Goal: Information Seeking & Learning: Learn about a topic

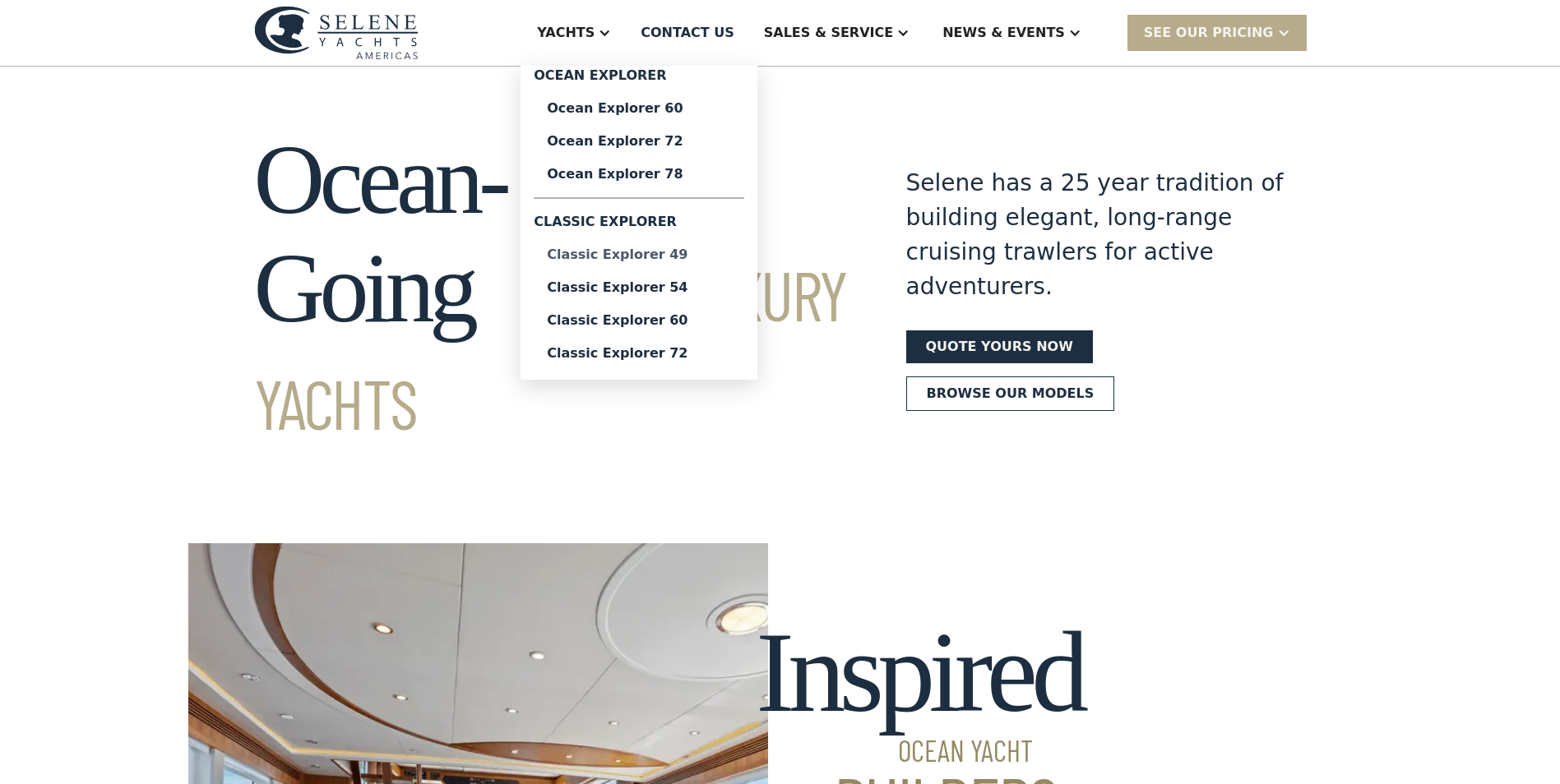
click at [708, 248] on div "Classic Explorer 49" at bounding box center [639, 254] width 184 height 13
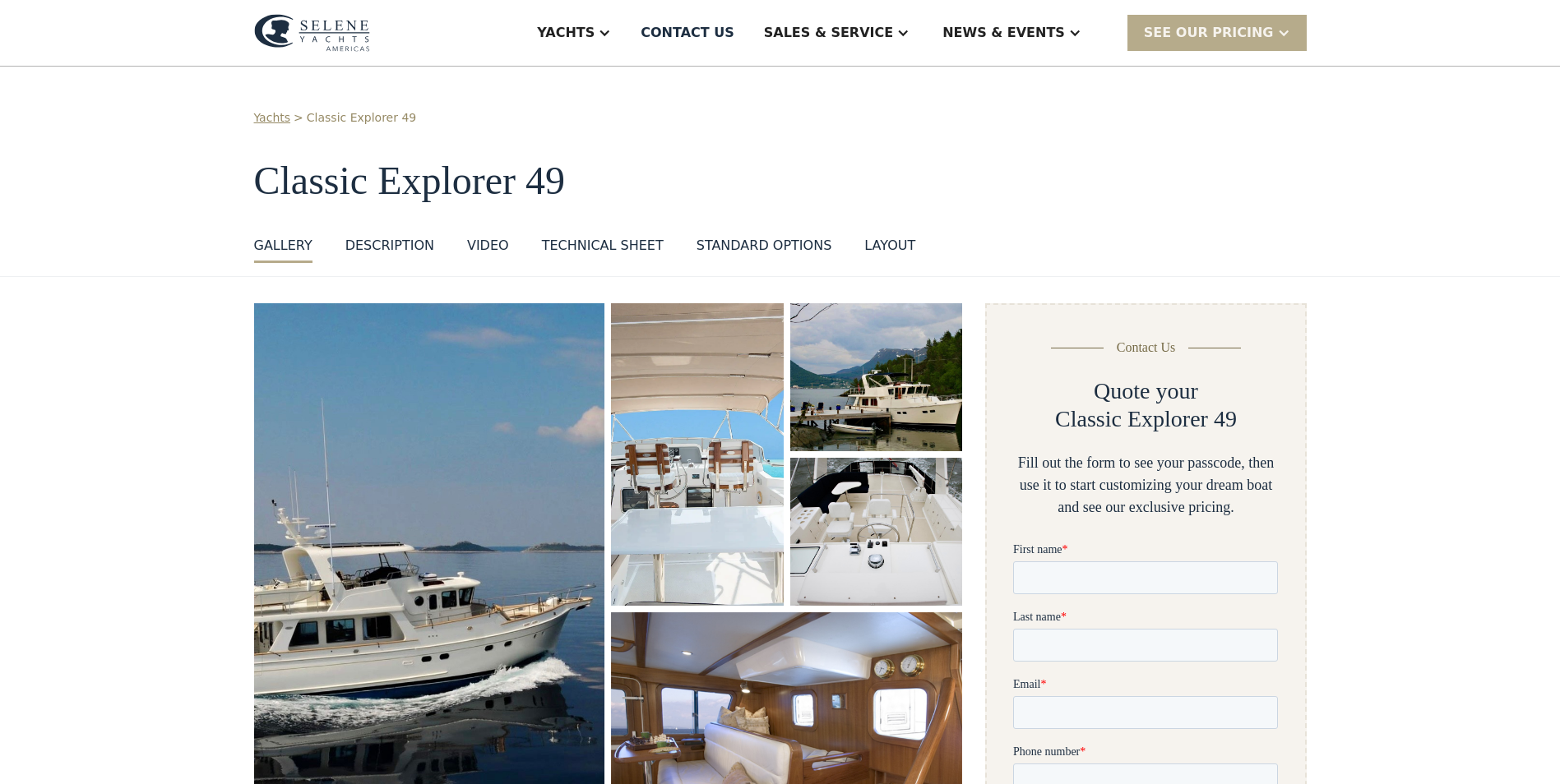
click at [586, 240] on div "Technical sheet" at bounding box center [602, 245] width 121 height 19
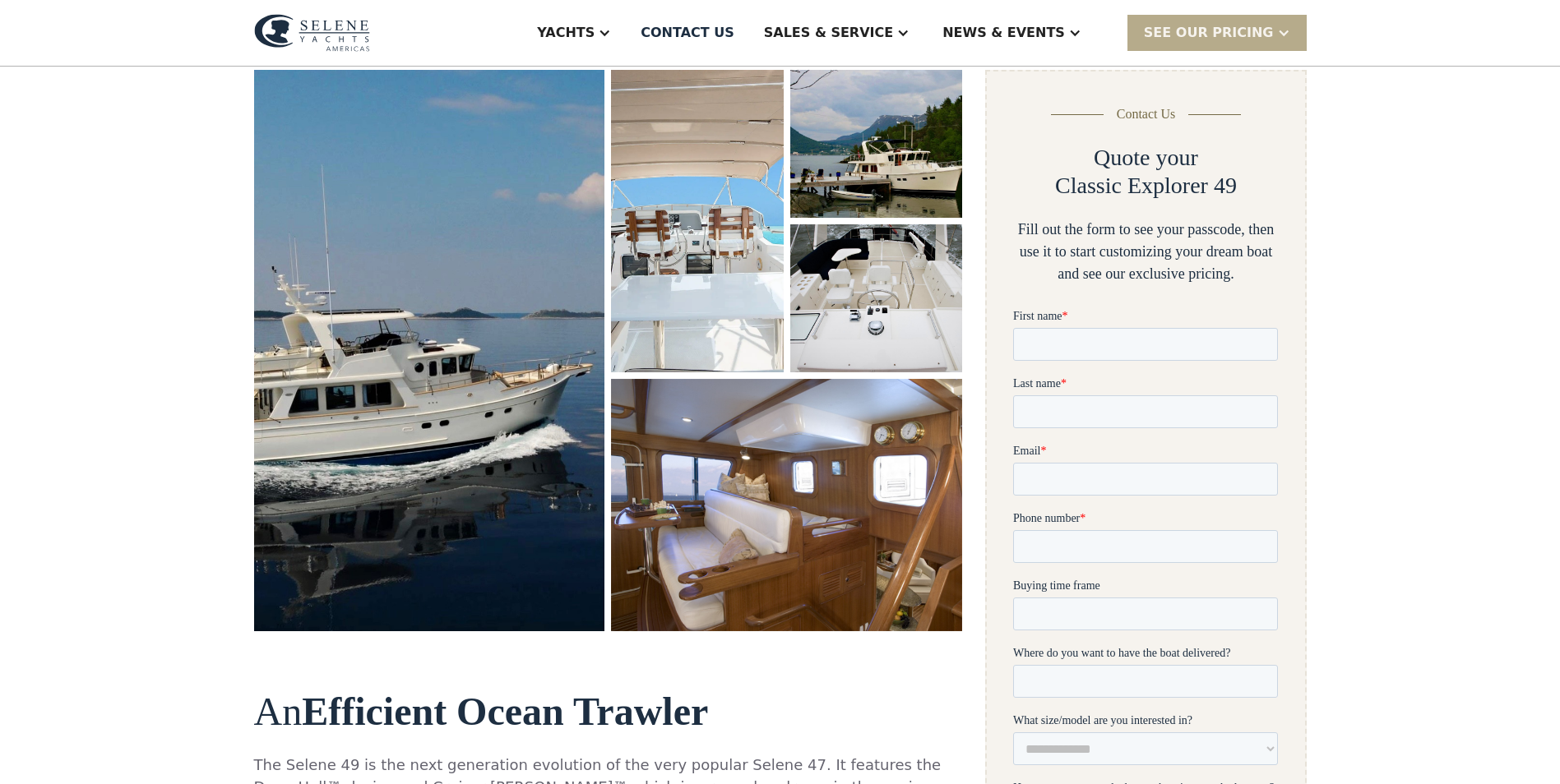
scroll to position [246, 0]
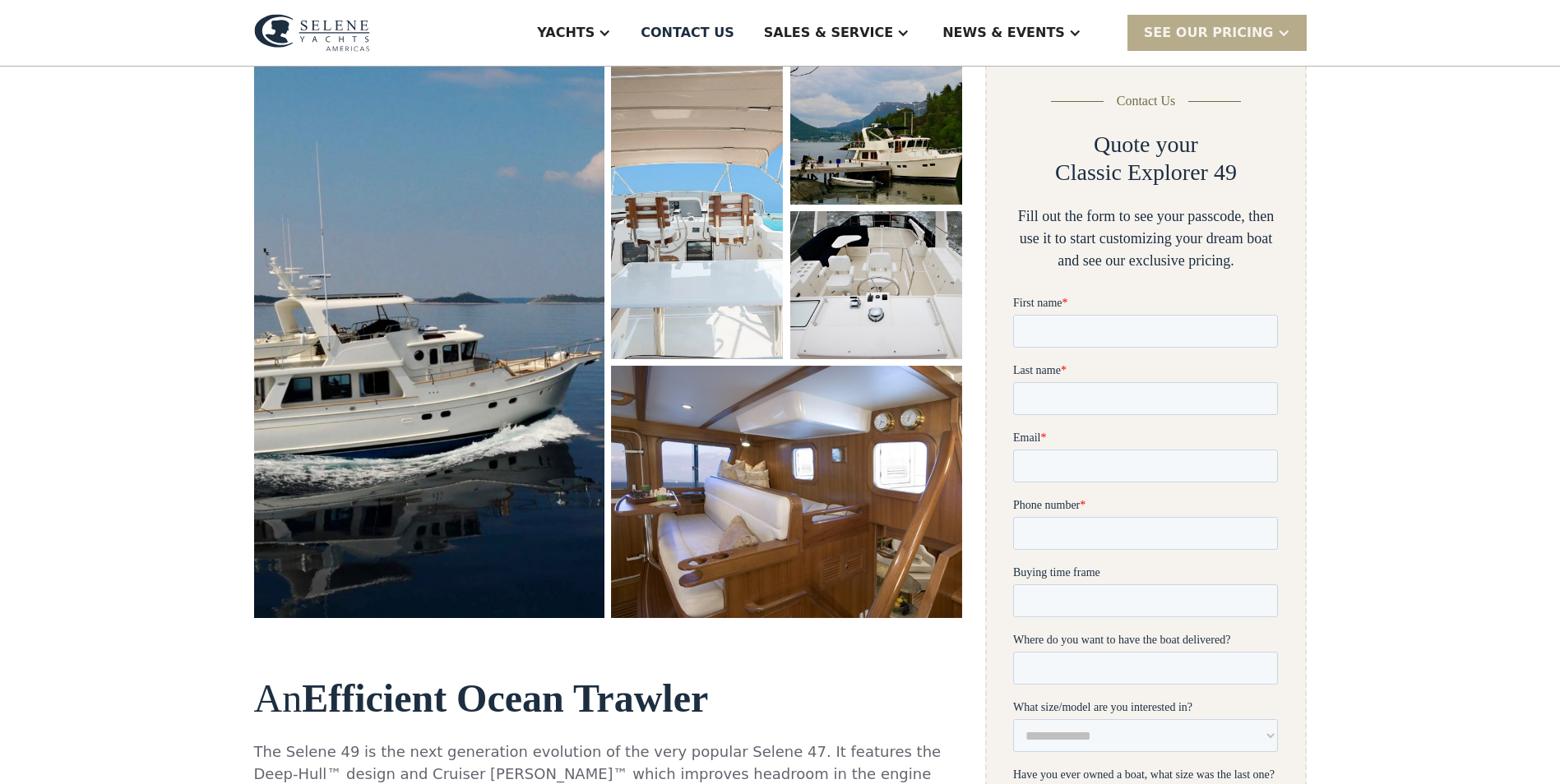
click at [444, 408] on img "open lightbox" at bounding box center [430, 337] width 370 height 593
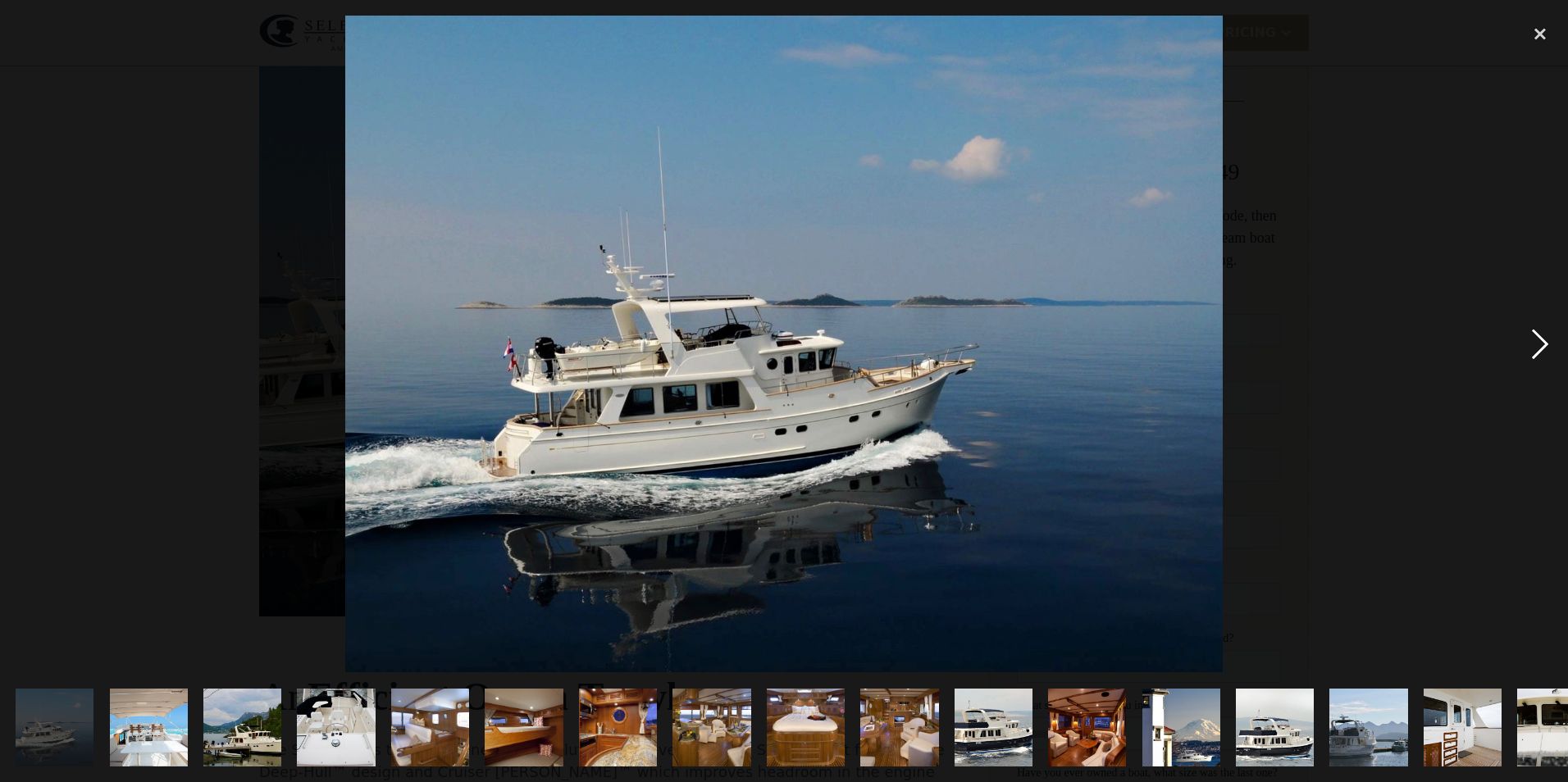
click at [1535, 342] on div "next image" at bounding box center [1540, 344] width 56 height 657
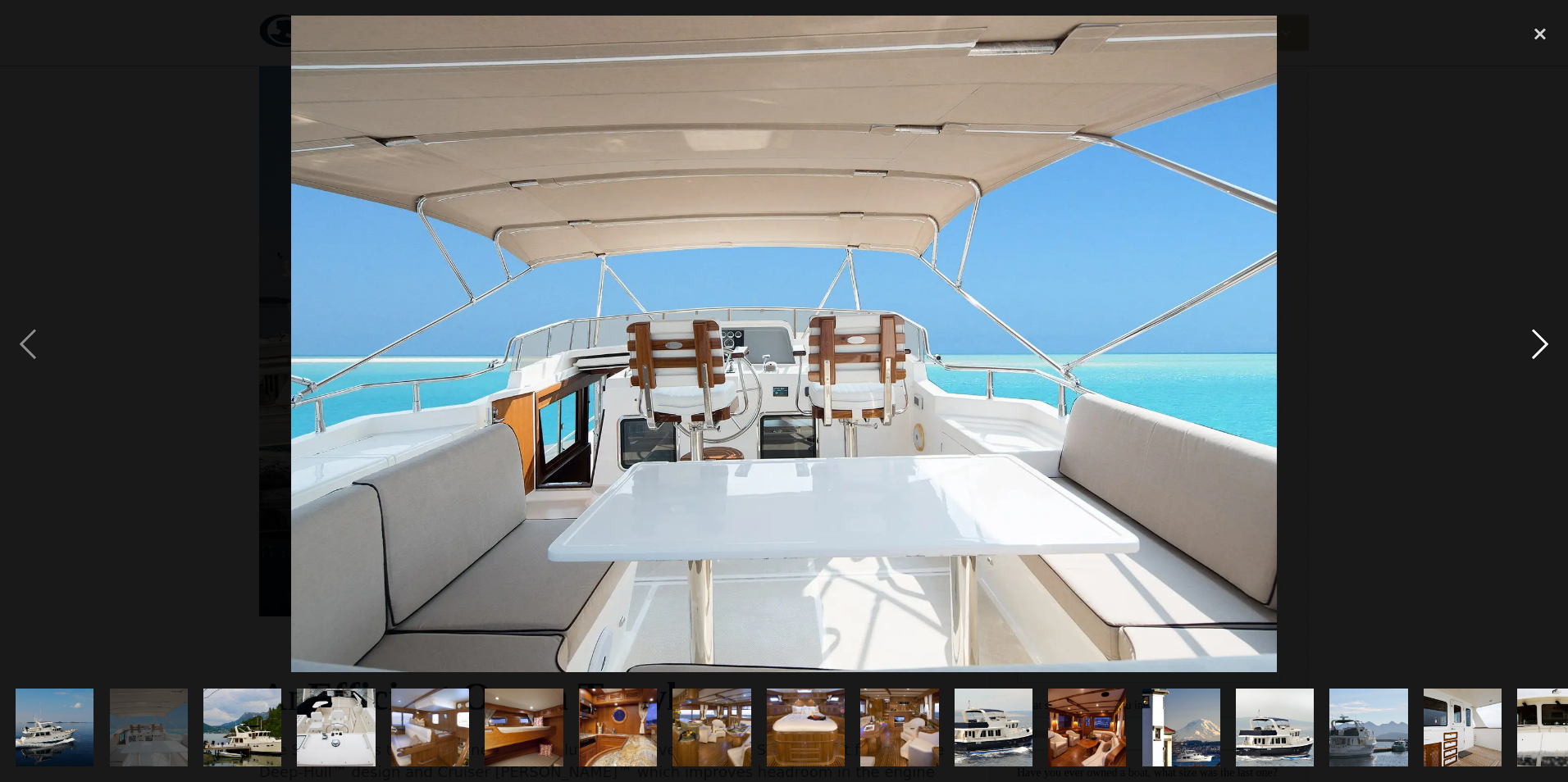
click at [1535, 342] on div "next image" at bounding box center [1540, 344] width 56 height 657
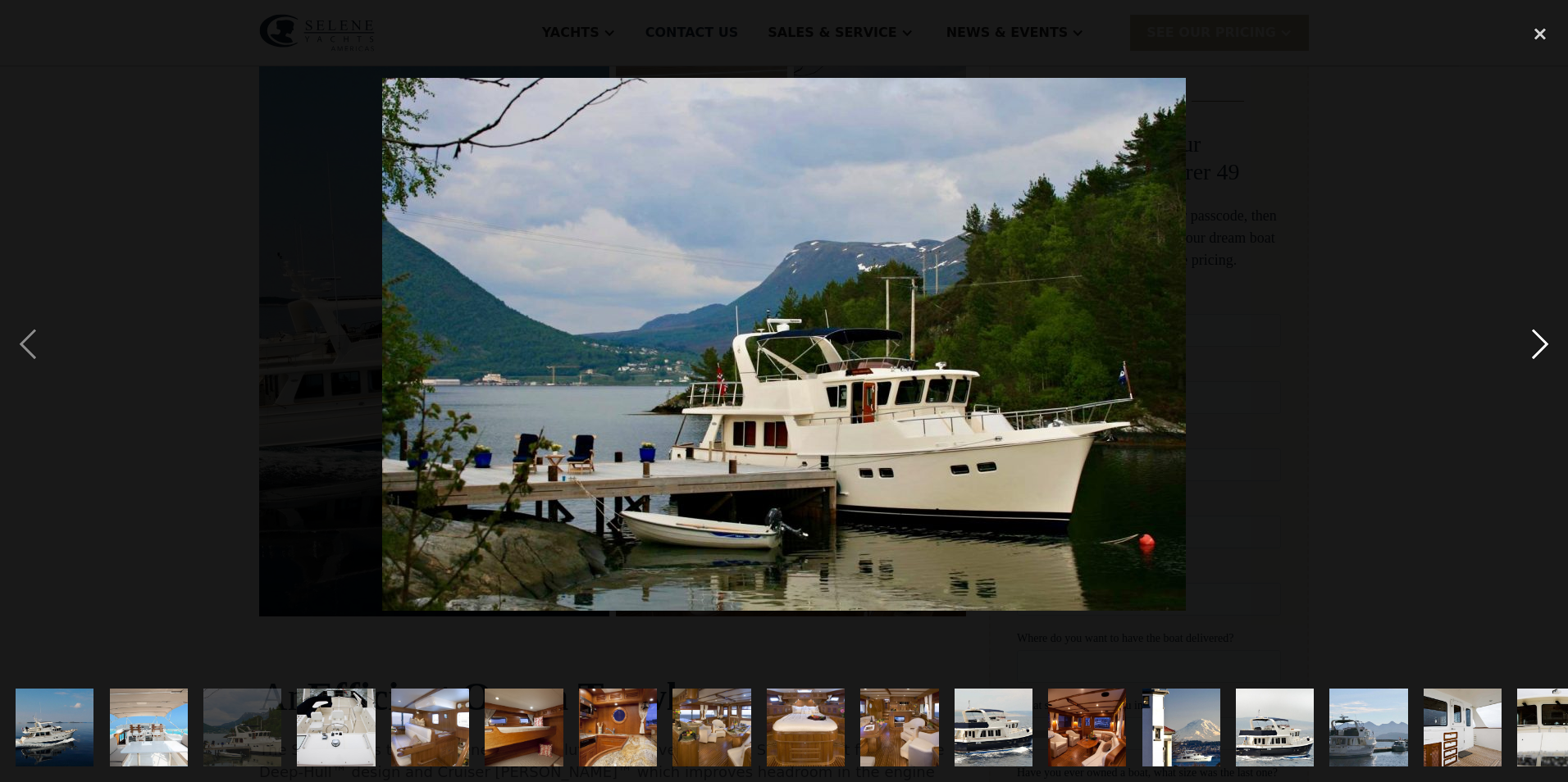
click at [1535, 342] on div "next image" at bounding box center [1540, 344] width 56 height 657
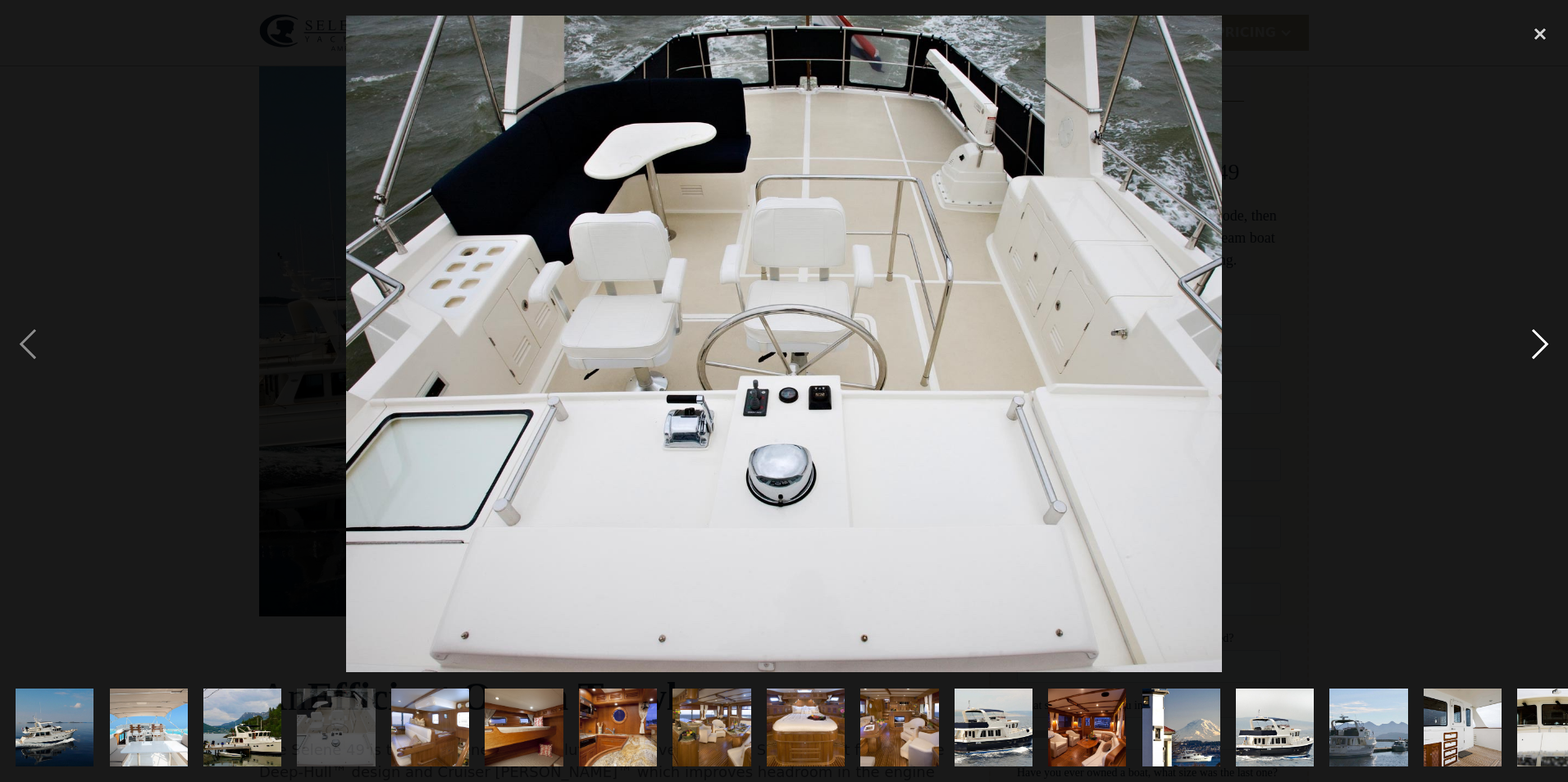
click at [1535, 342] on div "next image" at bounding box center [1540, 344] width 56 height 657
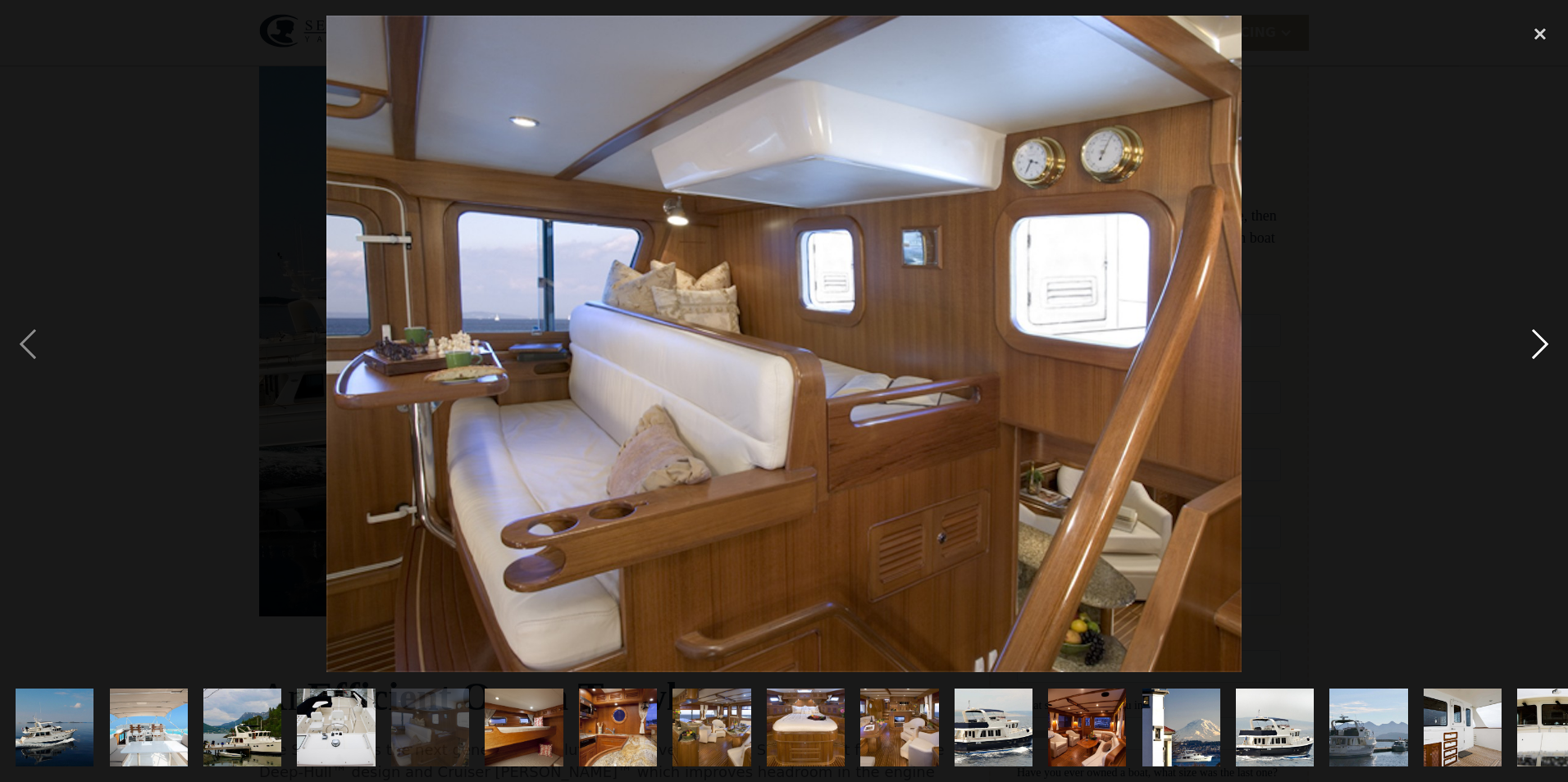
click at [1535, 342] on div "next image" at bounding box center [1540, 344] width 56 height 657
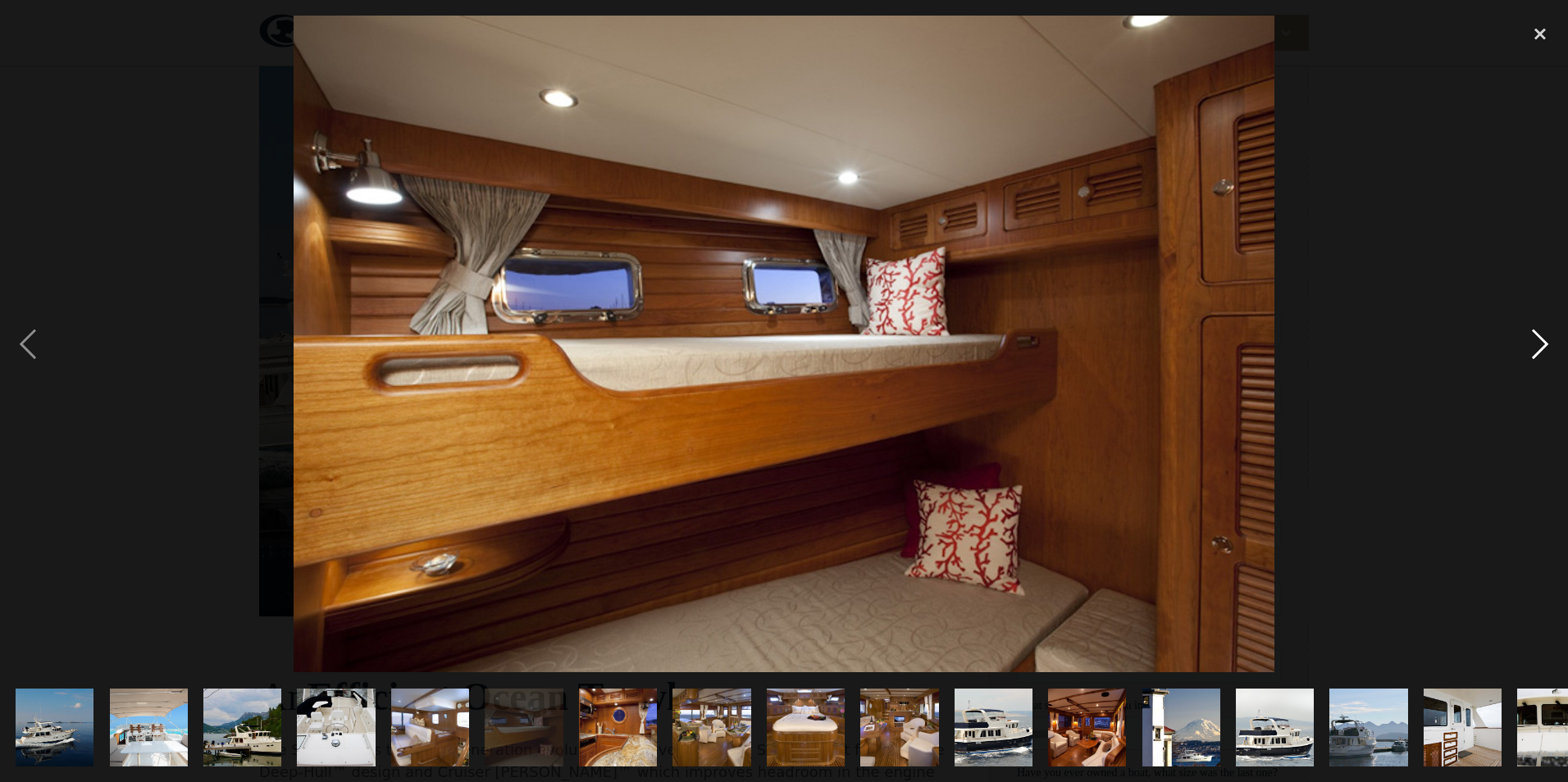
click at [1535, 342] on div "next image" at bounding box center [1540, 344] width 56 height 657
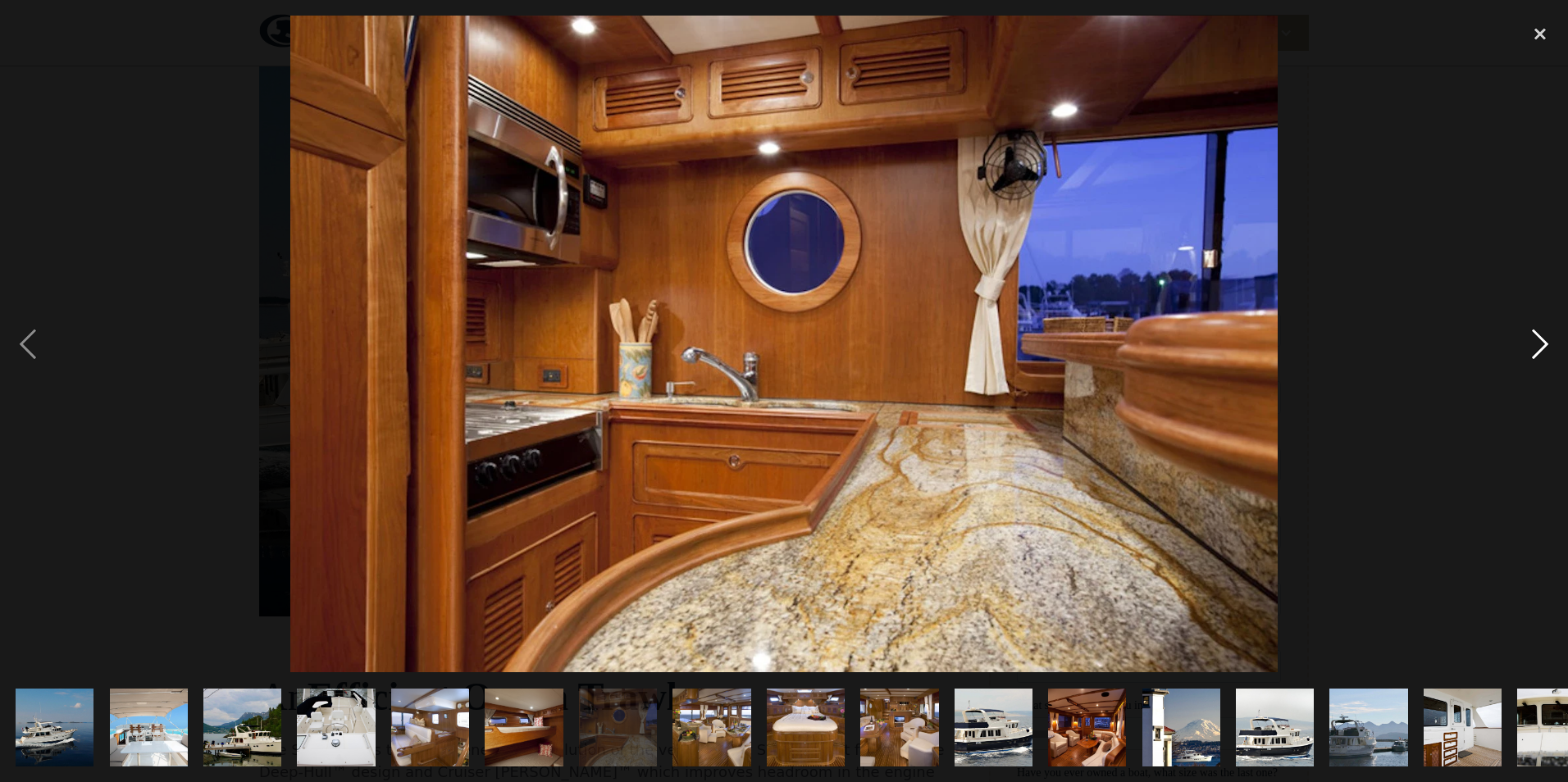
click at [1535, 342] on div "next image" at bounding box center [1540, 344] width 56 height 657
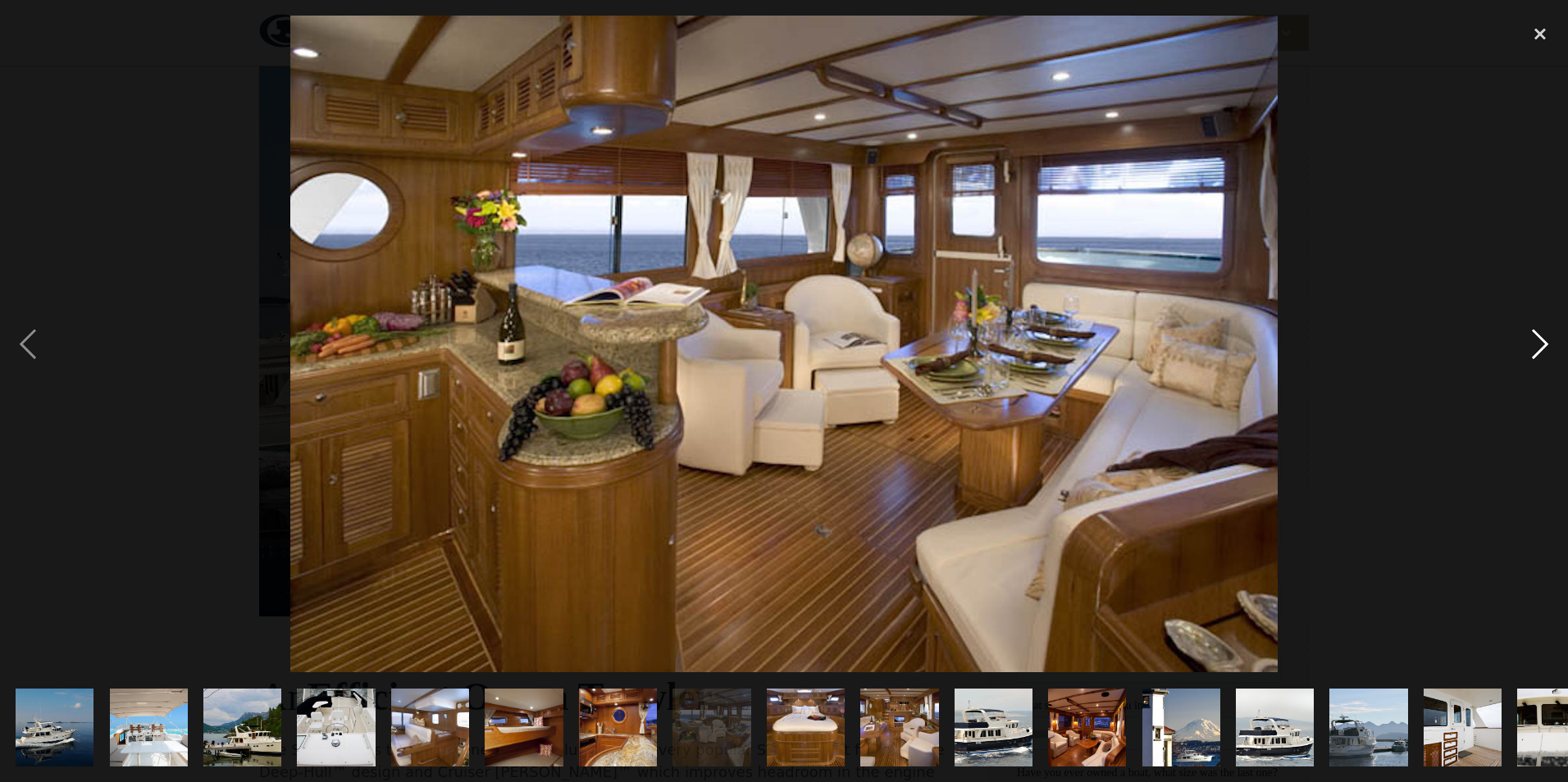
click at [1535, 342] on div "next image" at bounding box center [1540, 344] width 56 height 657
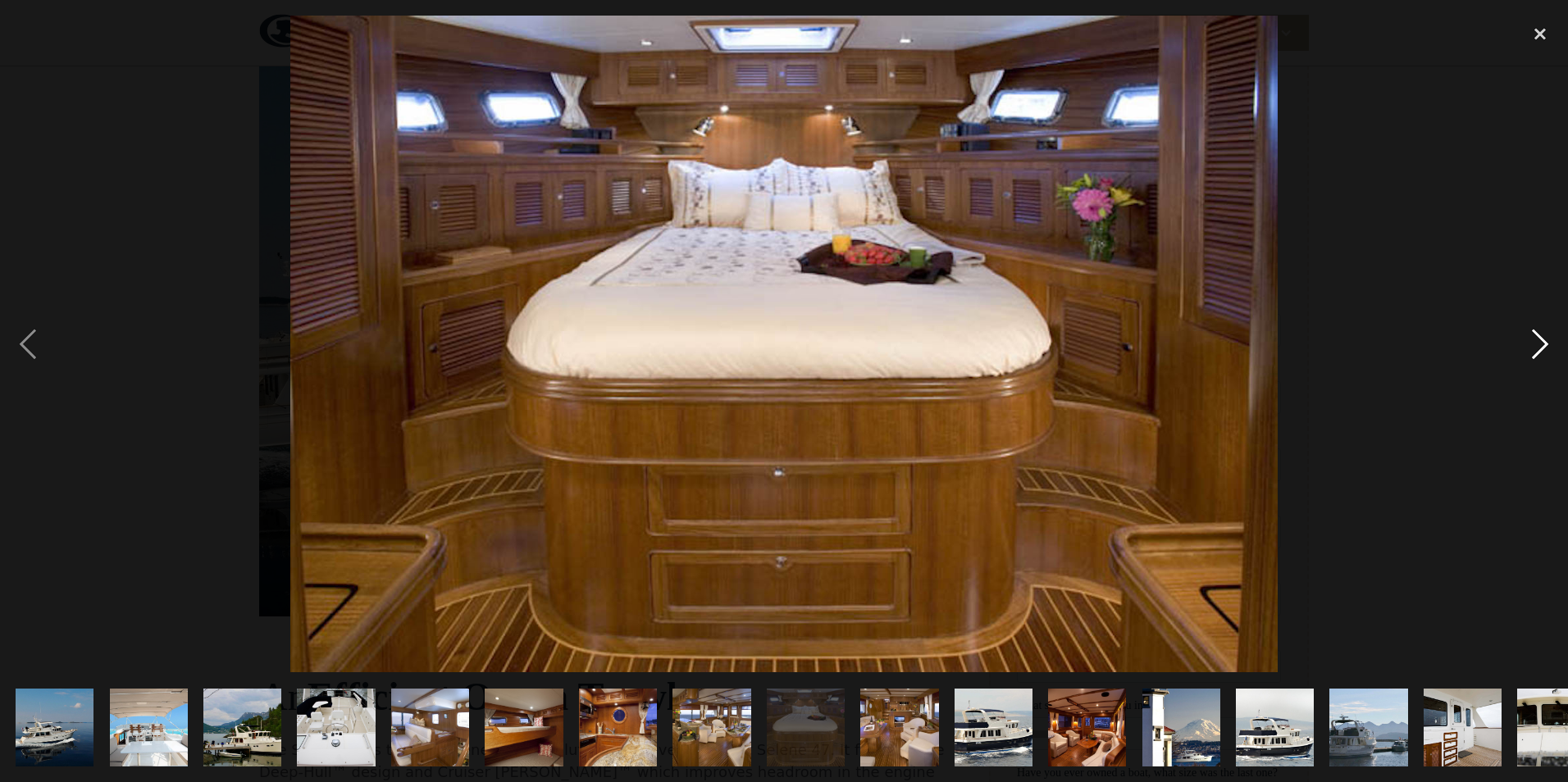
click at [1535, 342] on div "next image" at bounding box center [1540, 344] width 56 height 657
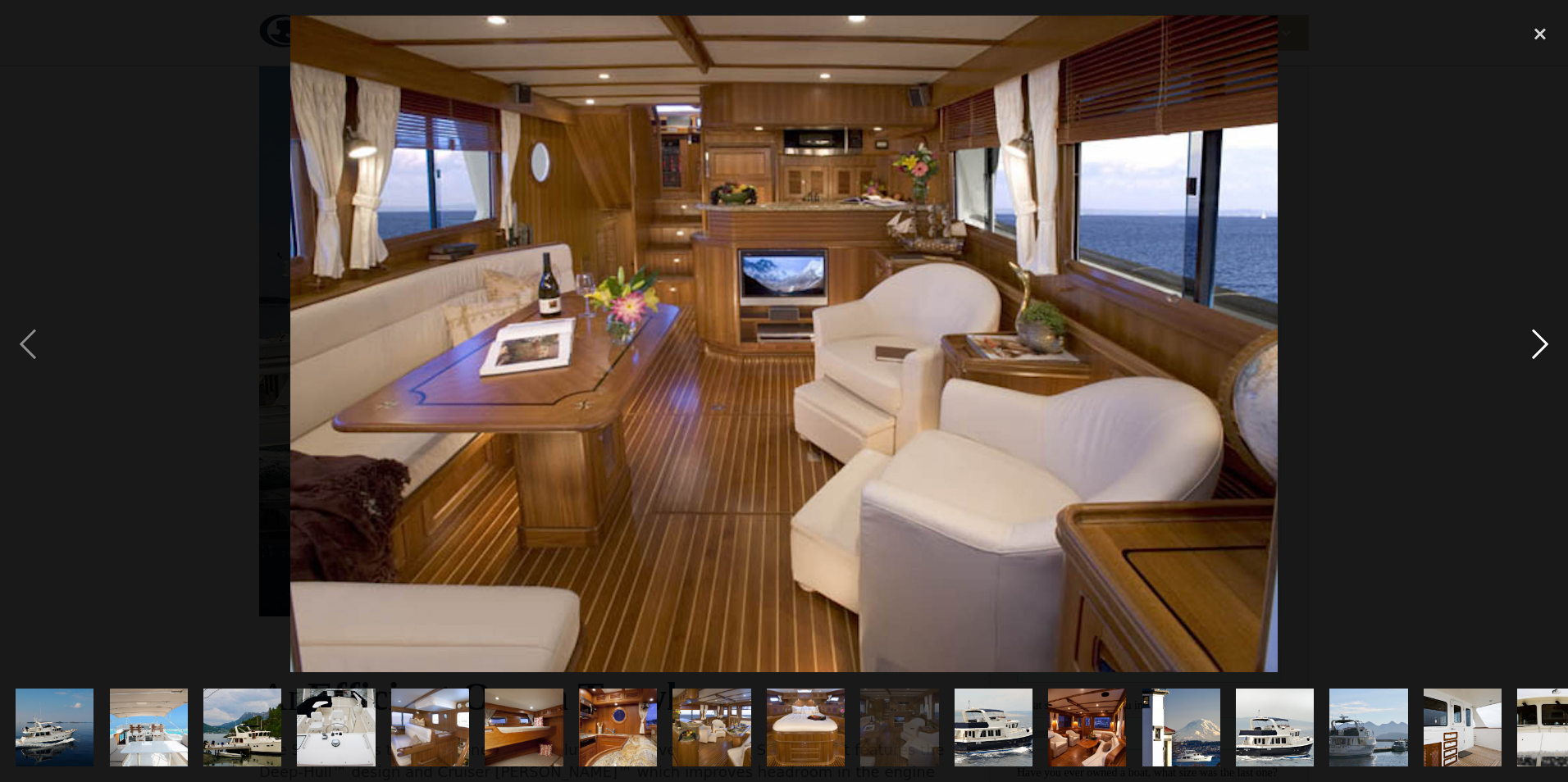
click at [1535, 342] on div "next image" at bounding box center [1540, 344] width 56 height 657
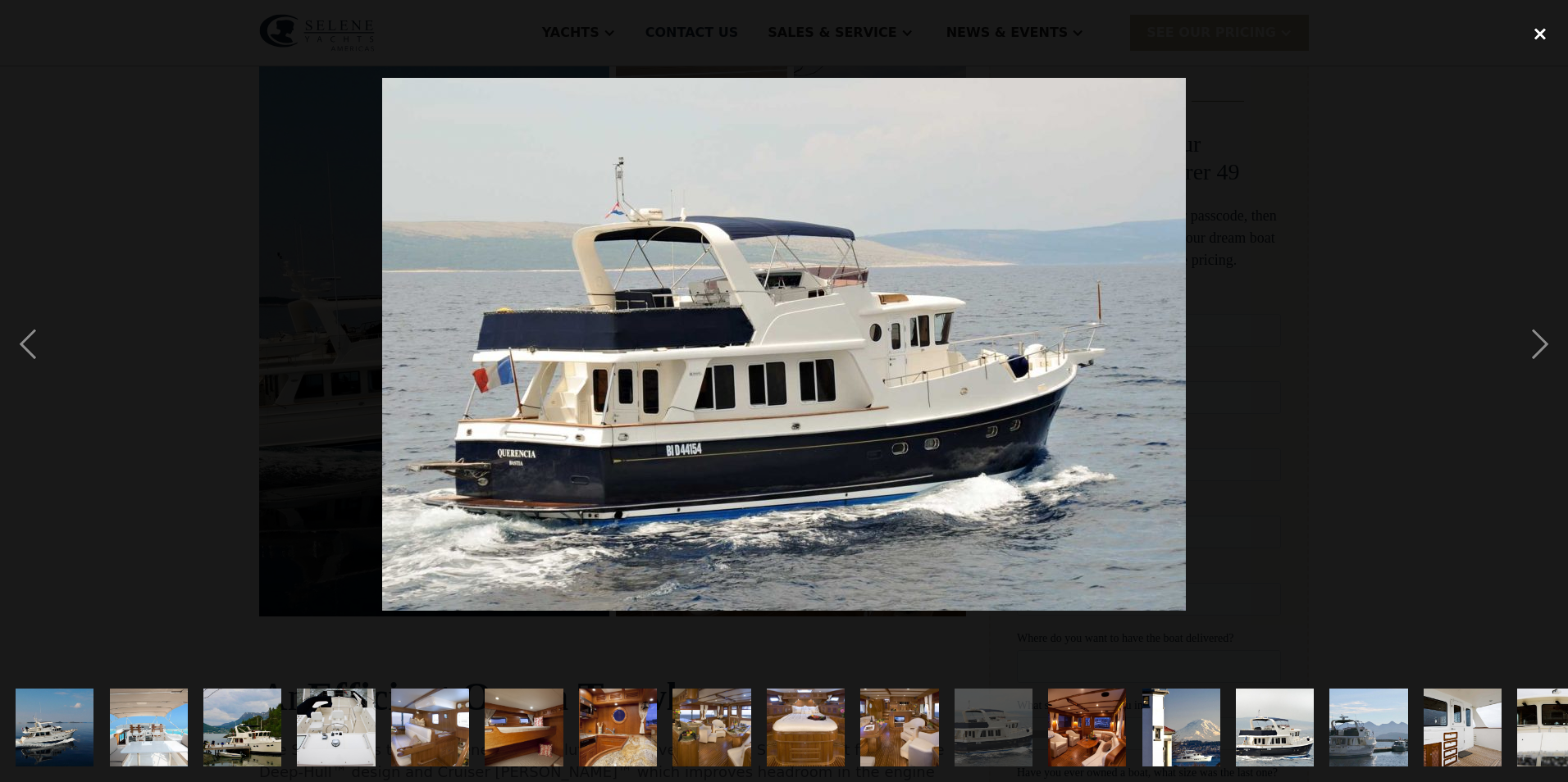
click at [1536, 41] on div "close lightbox" at bounding box center [1540, 34] width 56 height 36
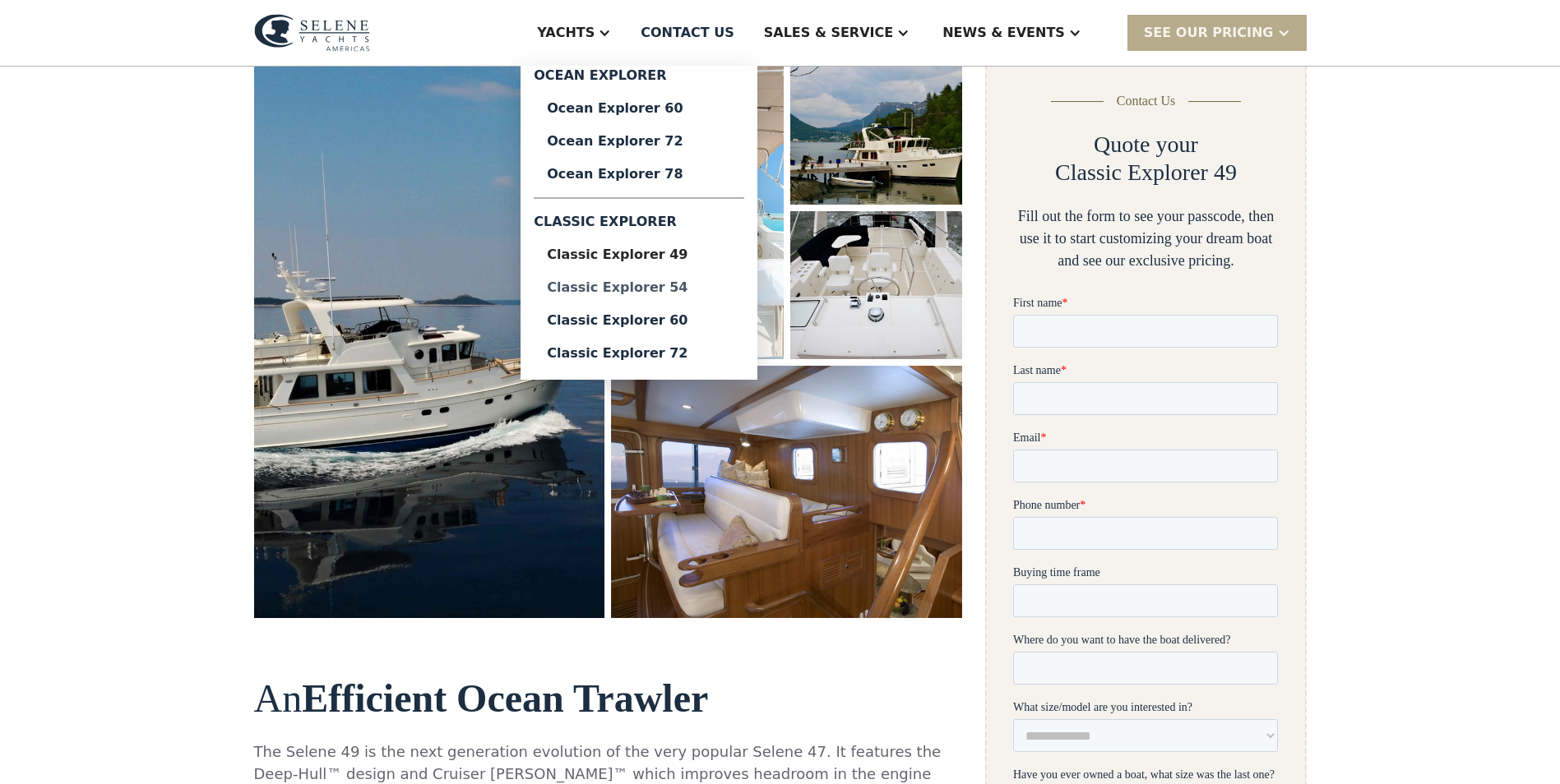
click at [731, 281] on div "Classic Explorer 54" at bounding box center [639, 287] width 184 height 13
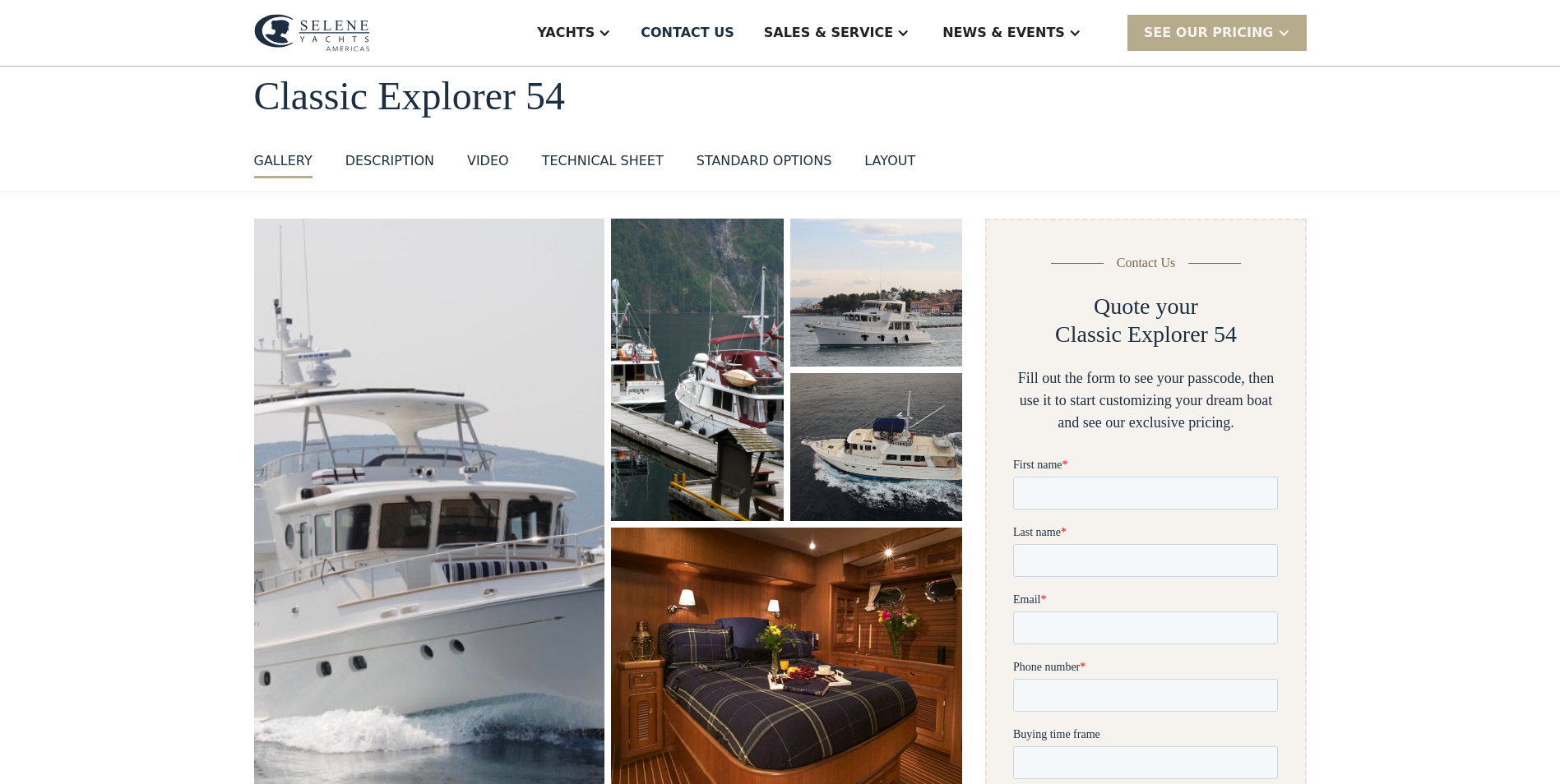
scroll to position [82, 0]
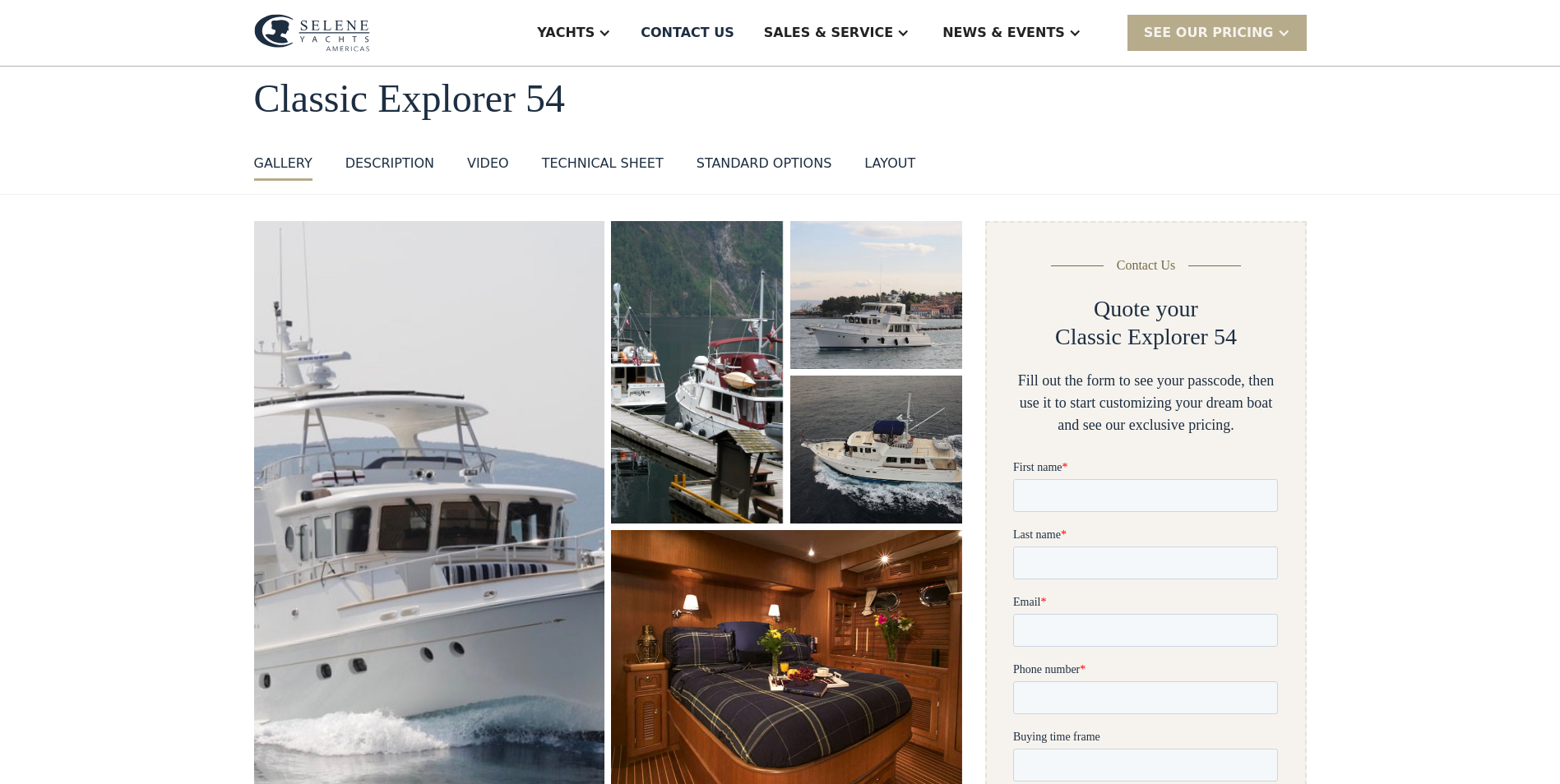
click at [581, 162] on div "Technical sheet" at bounding box center [602, 164] width 121 height 19
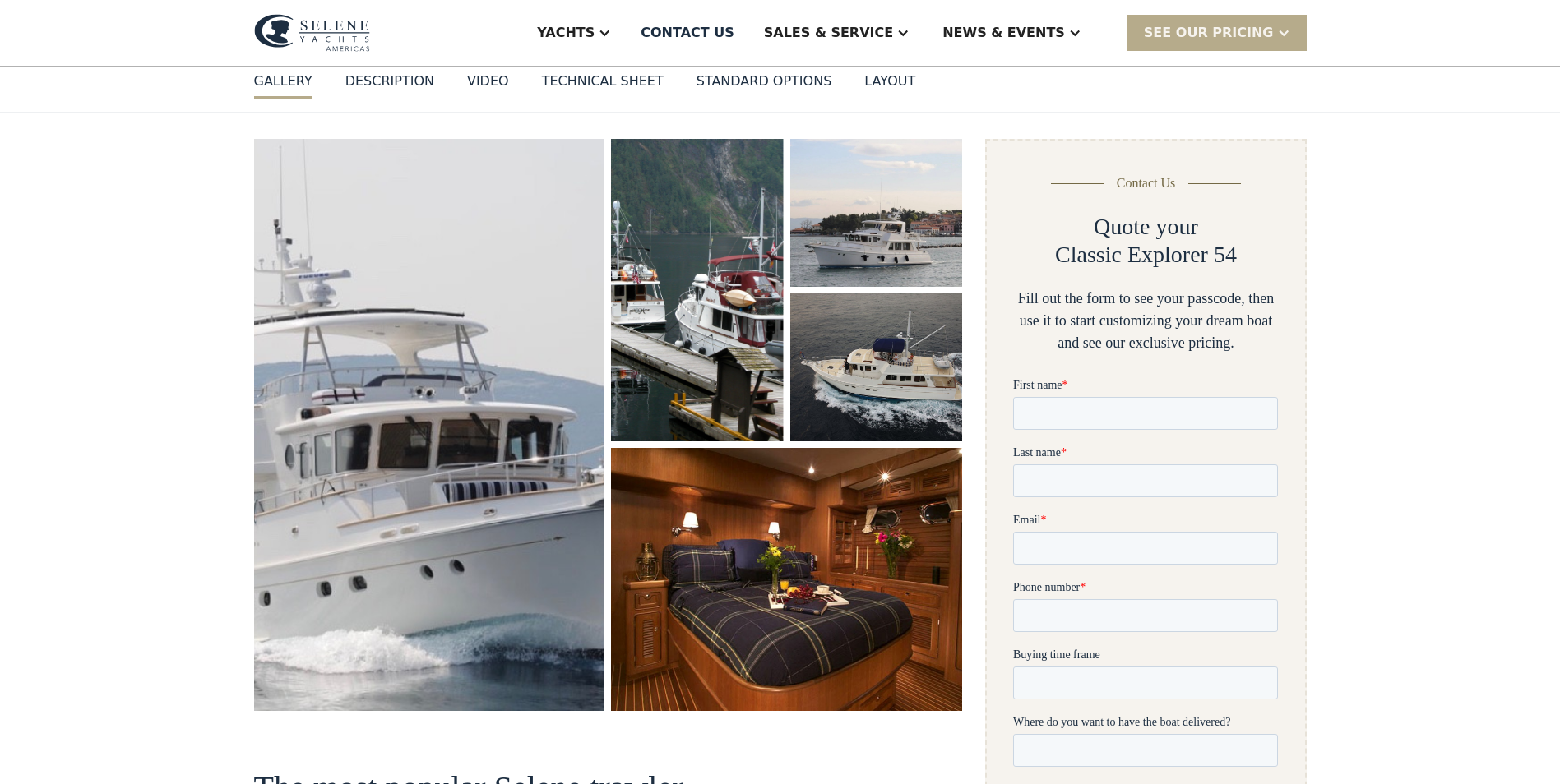
scroll to position [120, 0]
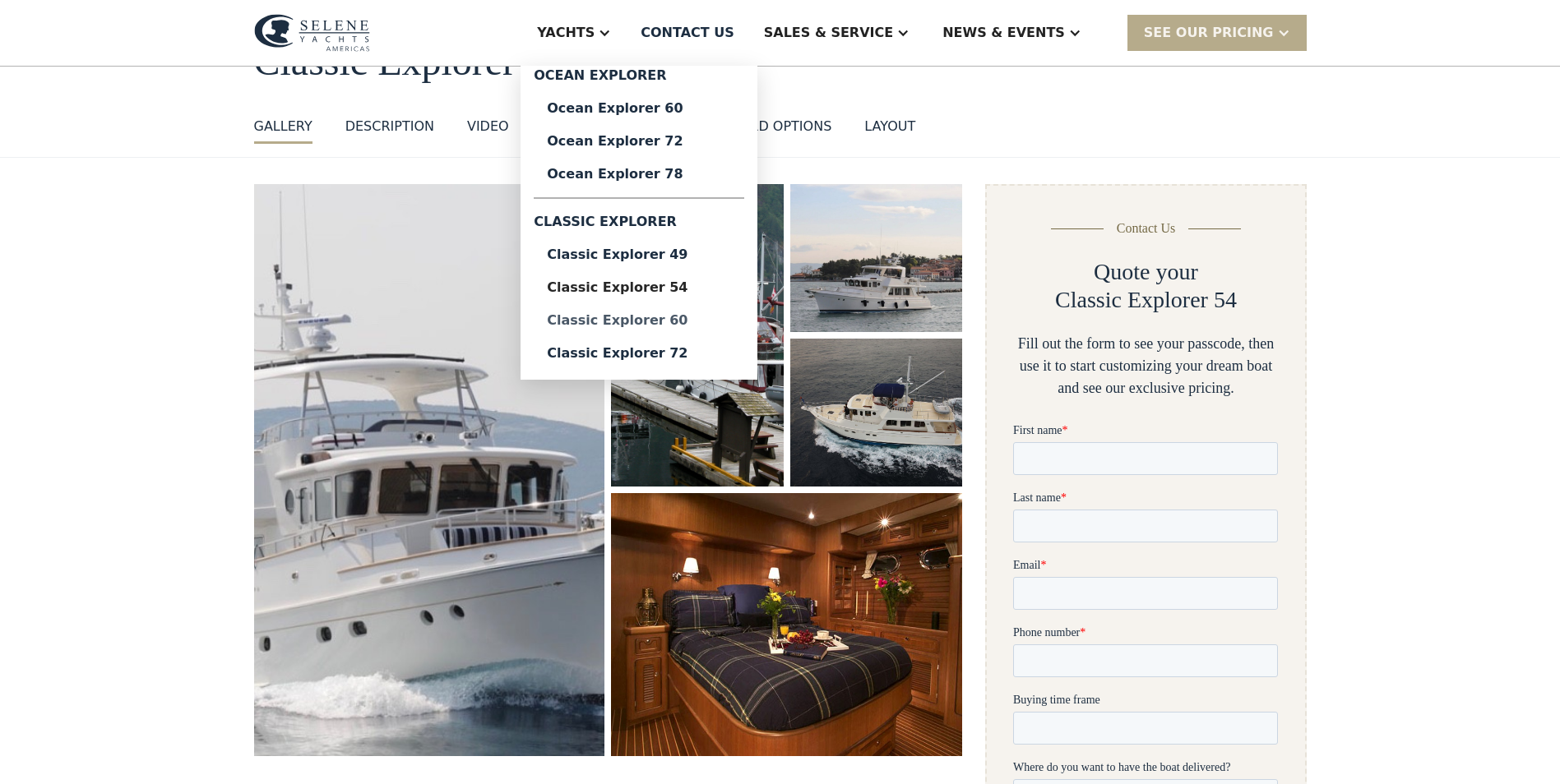
click at [711, 324] on div "Classic Explorer 60" at bounding box center [639, 320] width 184 height 13
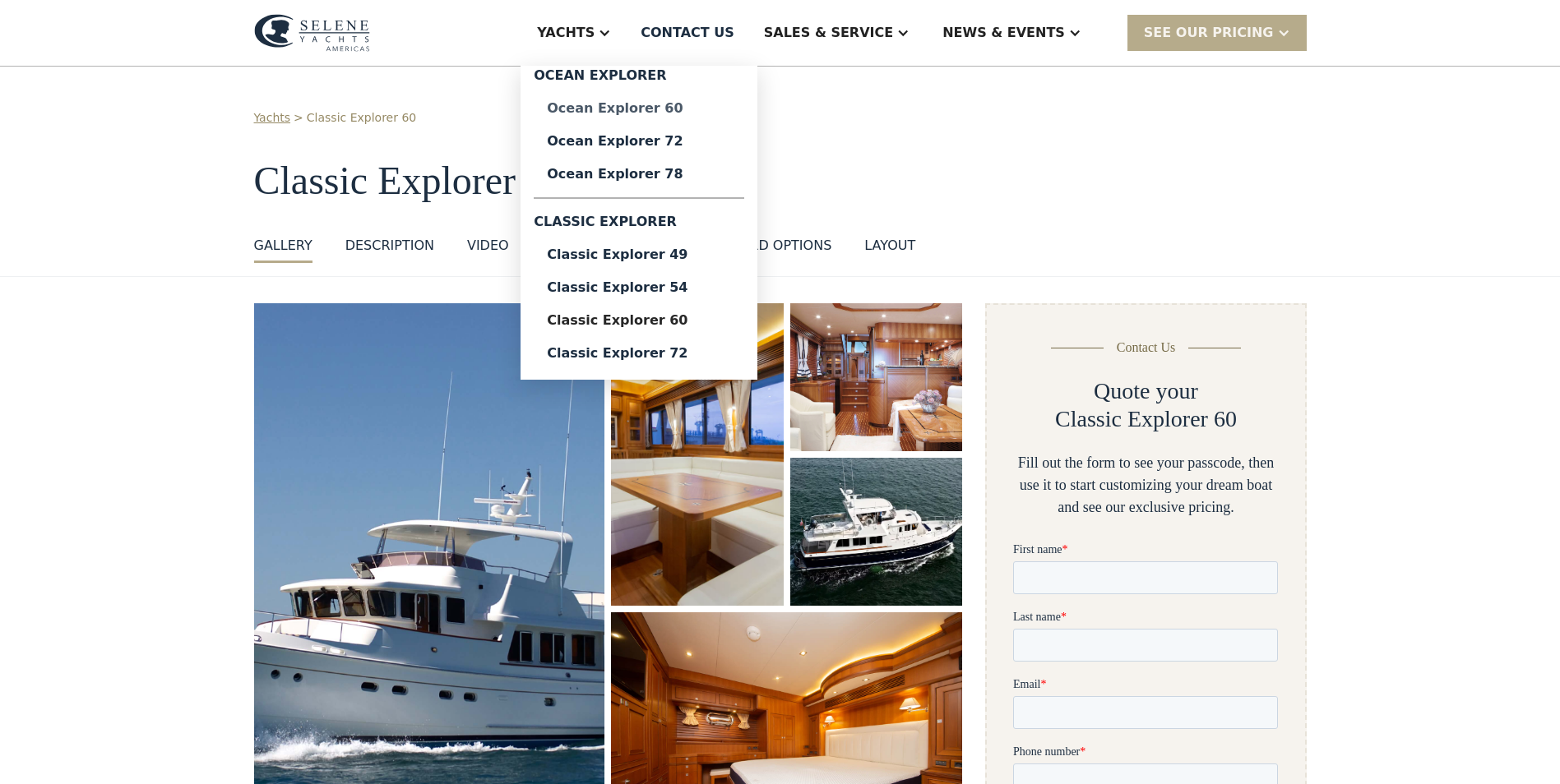
click at [693, 110] on div "Ocean Explorer 60" at bounding box center [639, 108] width 184 height 13
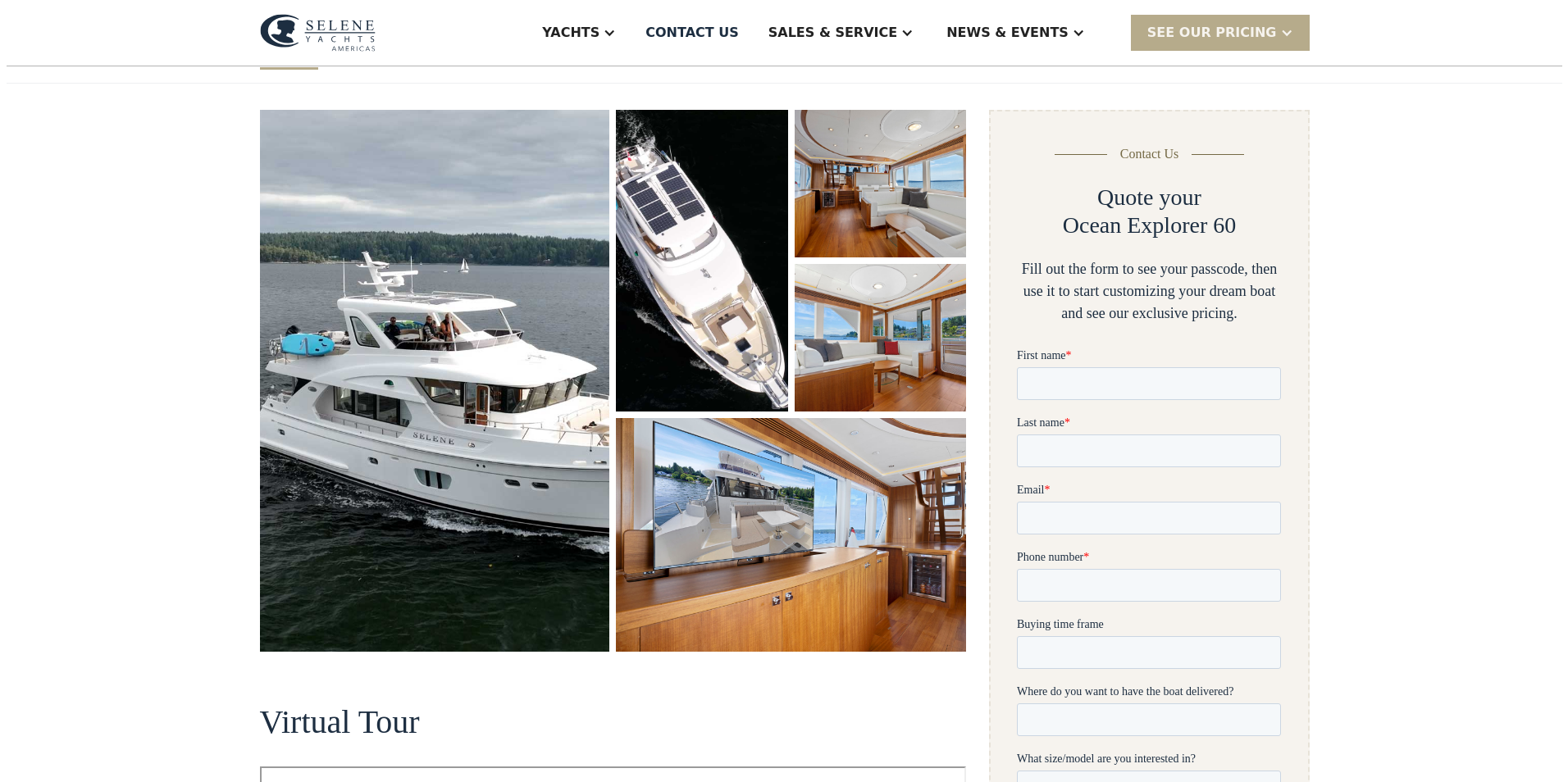
scroll to position [164, 0]
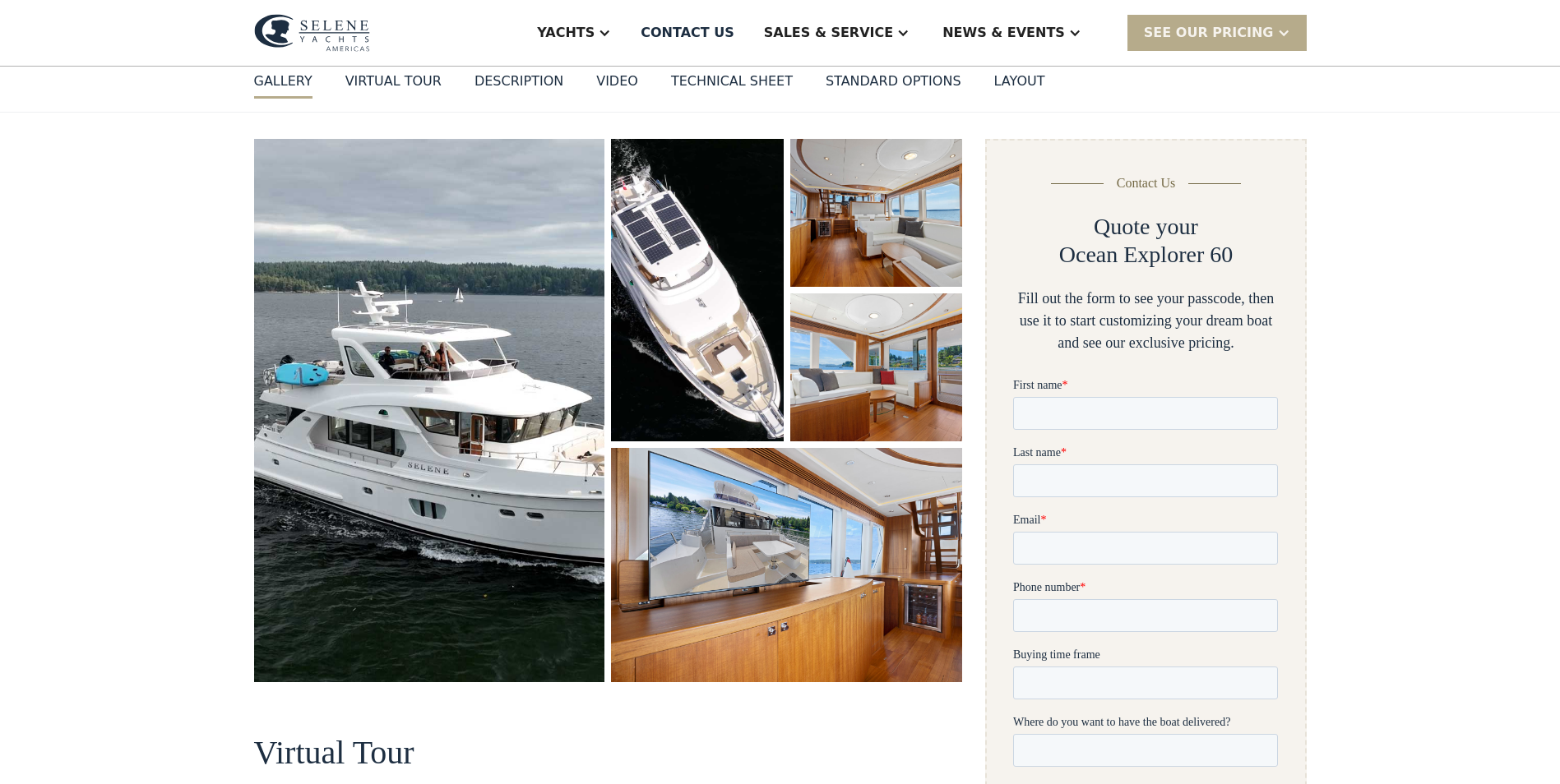
click at [485, 415] on img "open lightbox" at bounding box center [430, 410] width 351 height 543
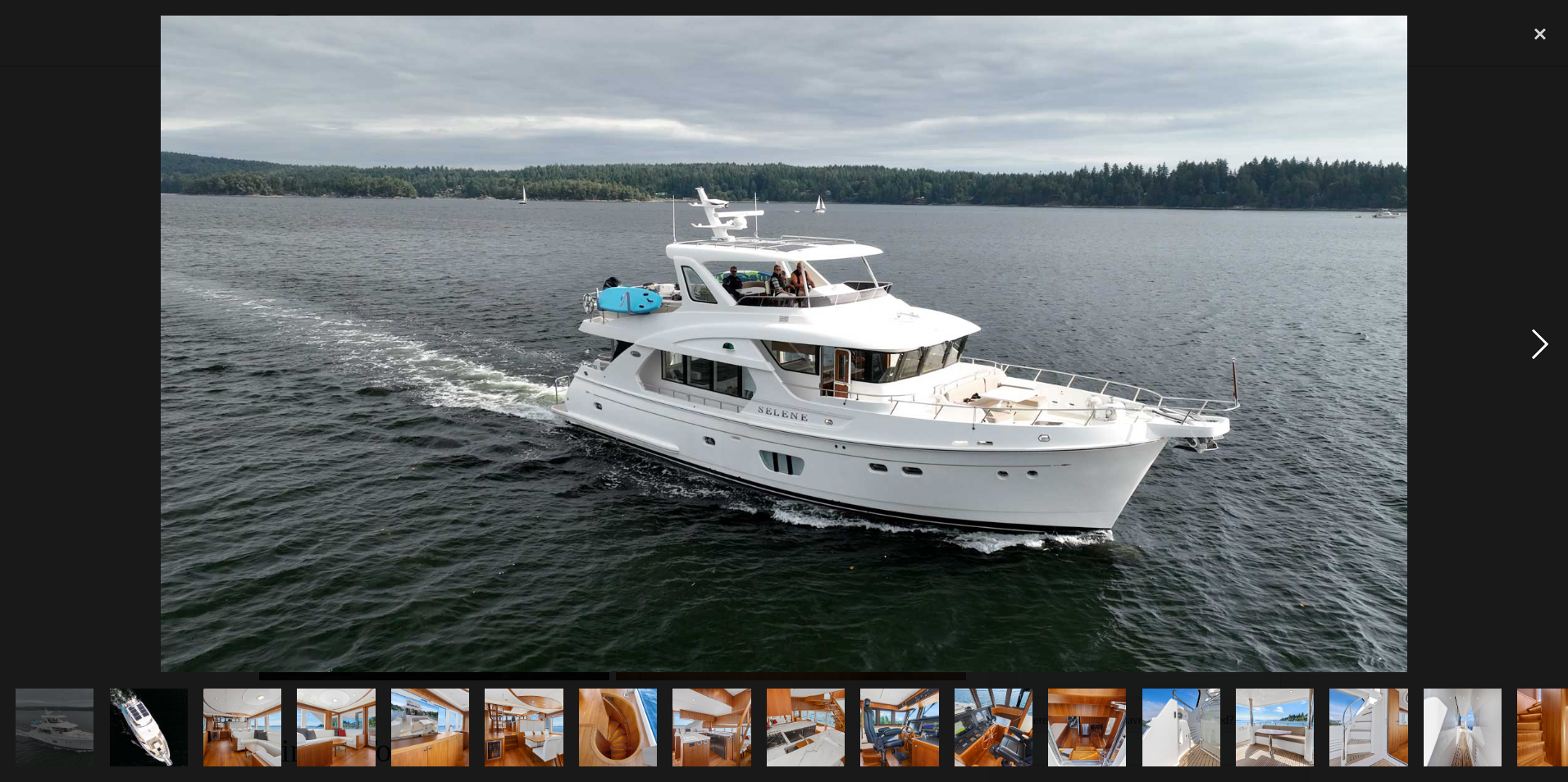
click at [1527, 345] on div "next image" at bounding box center [1540, 344] width 56 height 657
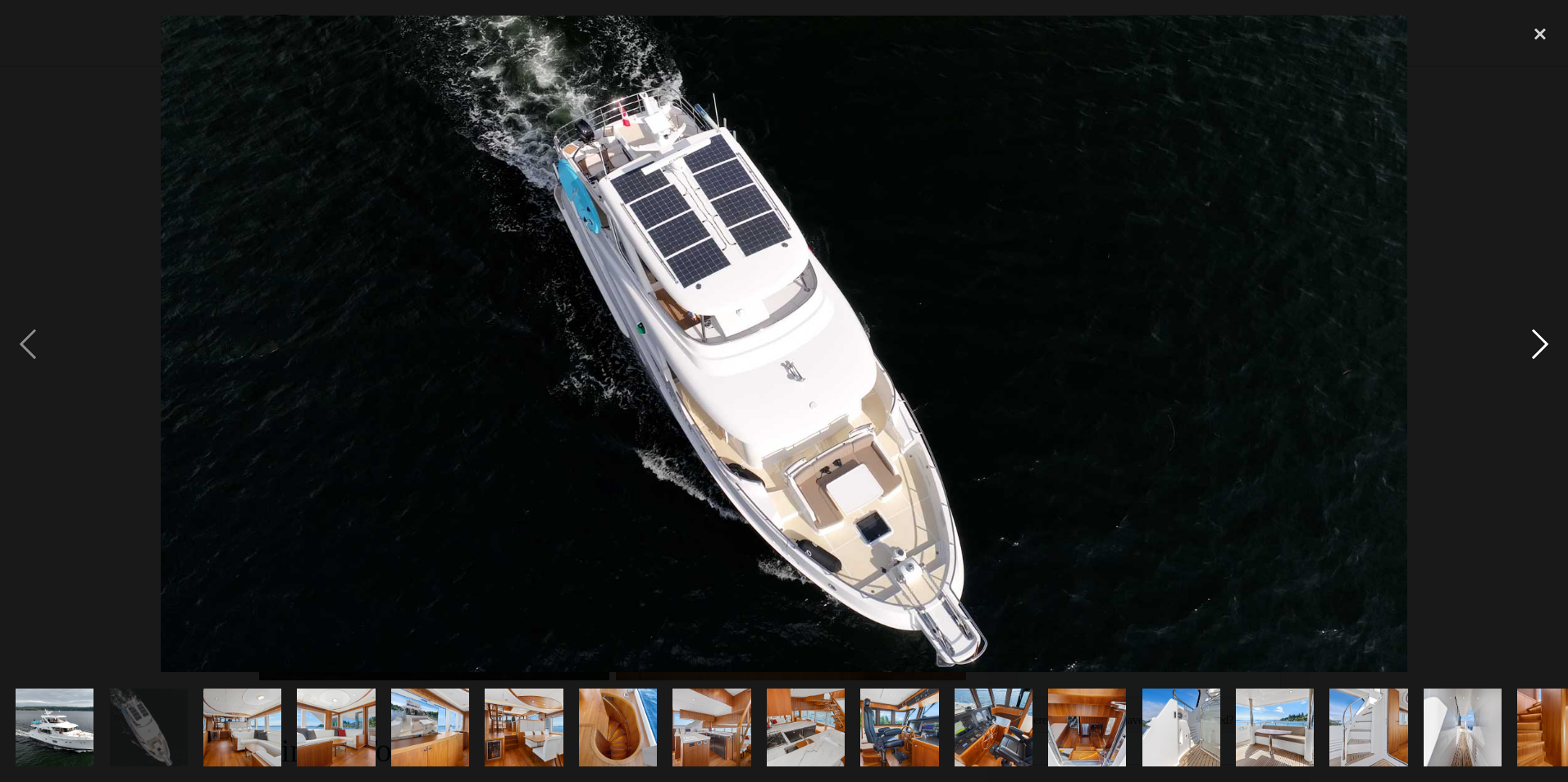
click at [1527, 345] on div "next image" at bounding box center [1540, 344] width 56 height 657
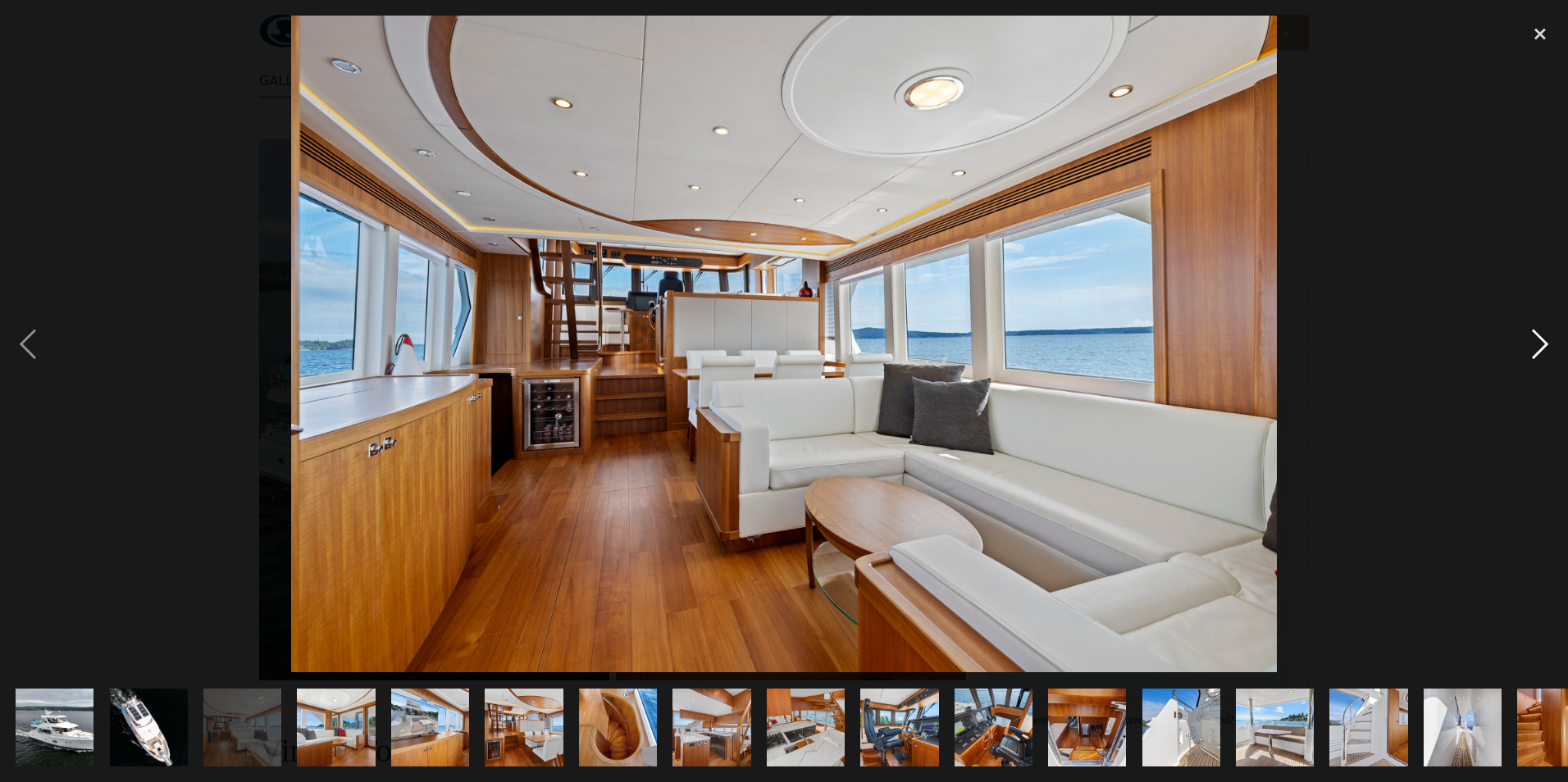
click at [1527, 345] on div "next image" at bounding box center [1540, 344] width 56 height 657
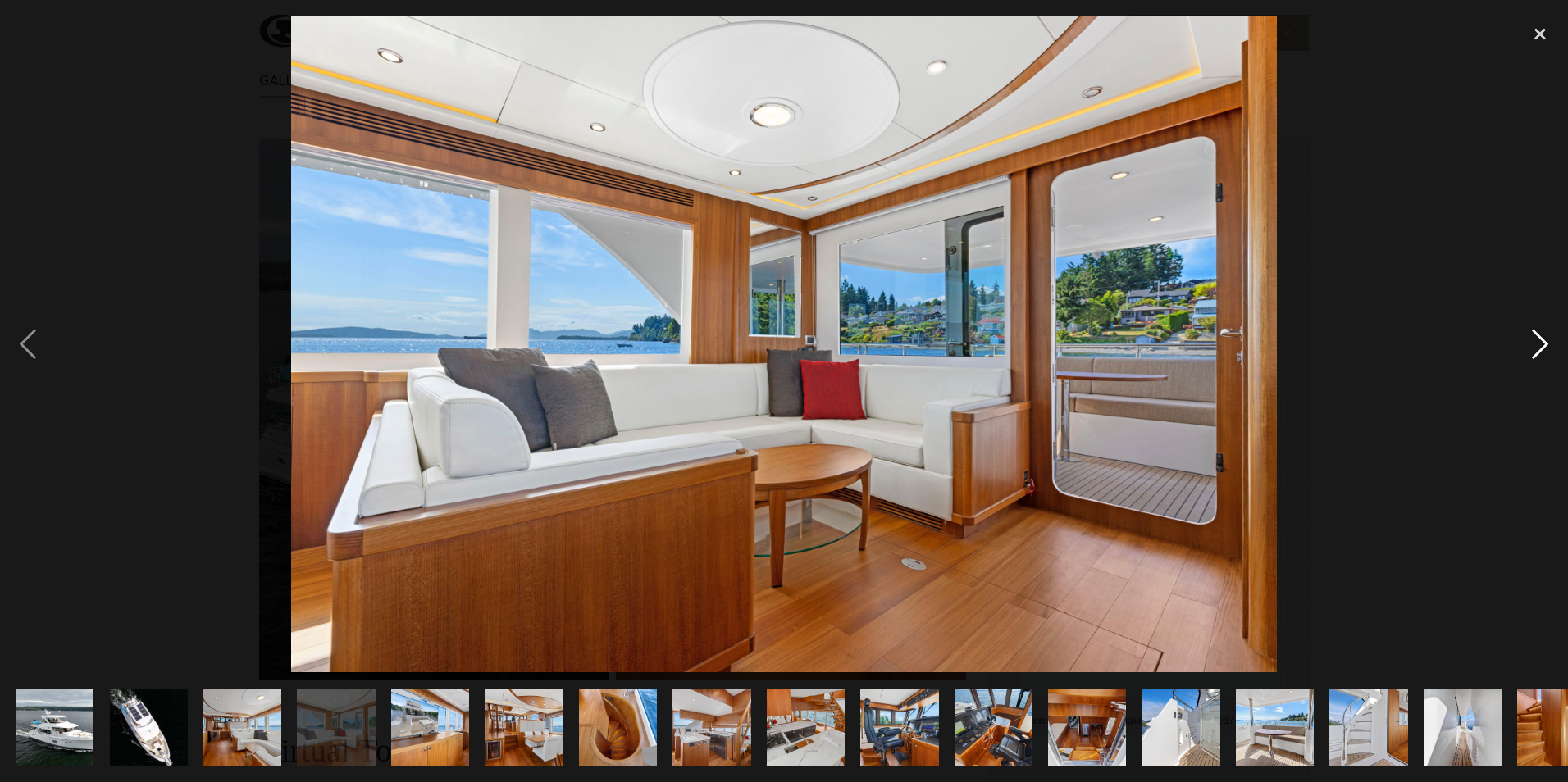
click at [1527, 345] on div "next image" at bounding box center [1540, 344] width 56 height 657
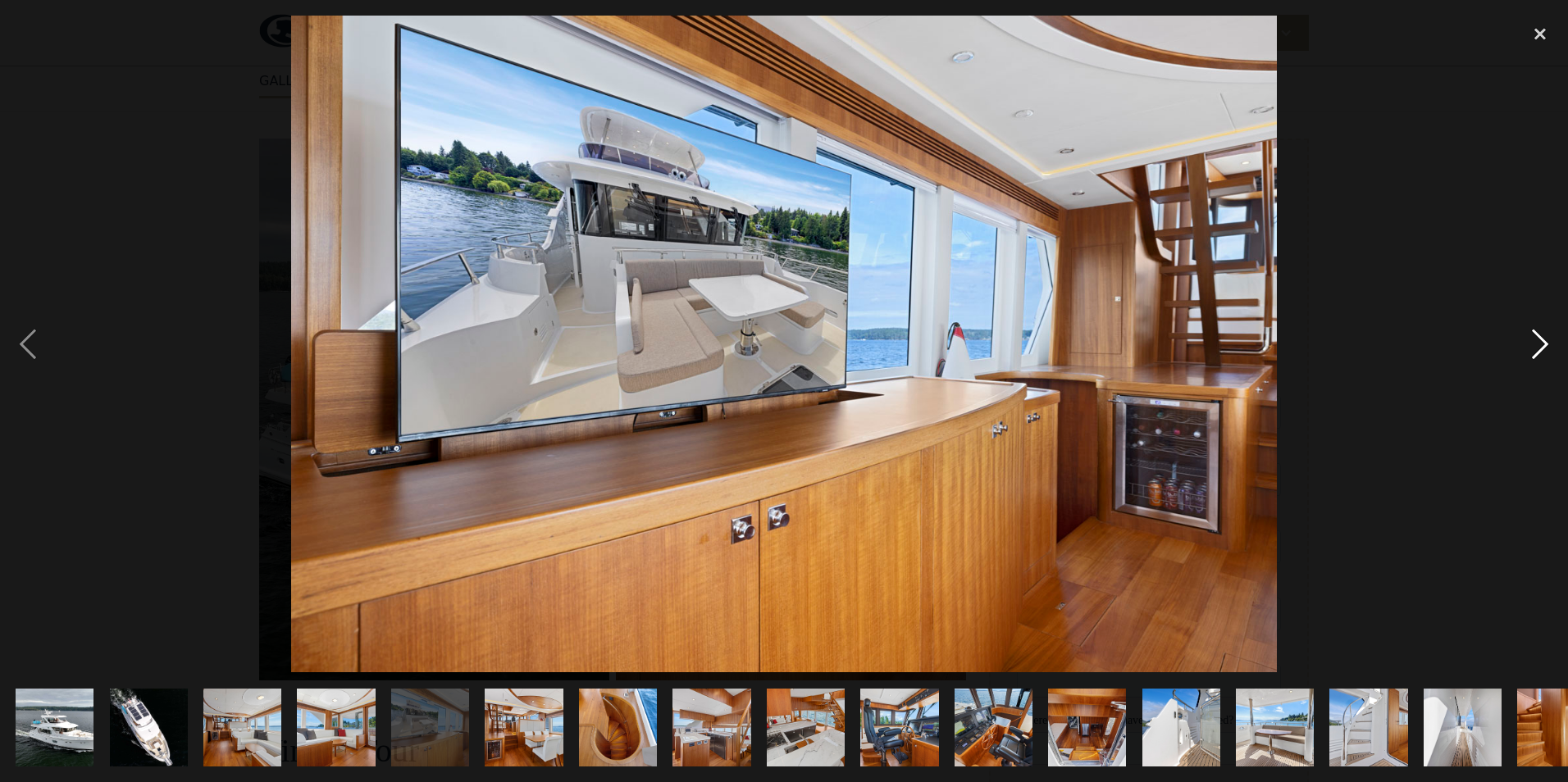
click at [1527, 345] on div "next image" at bounding box center [1540, 344] width 56 height 657
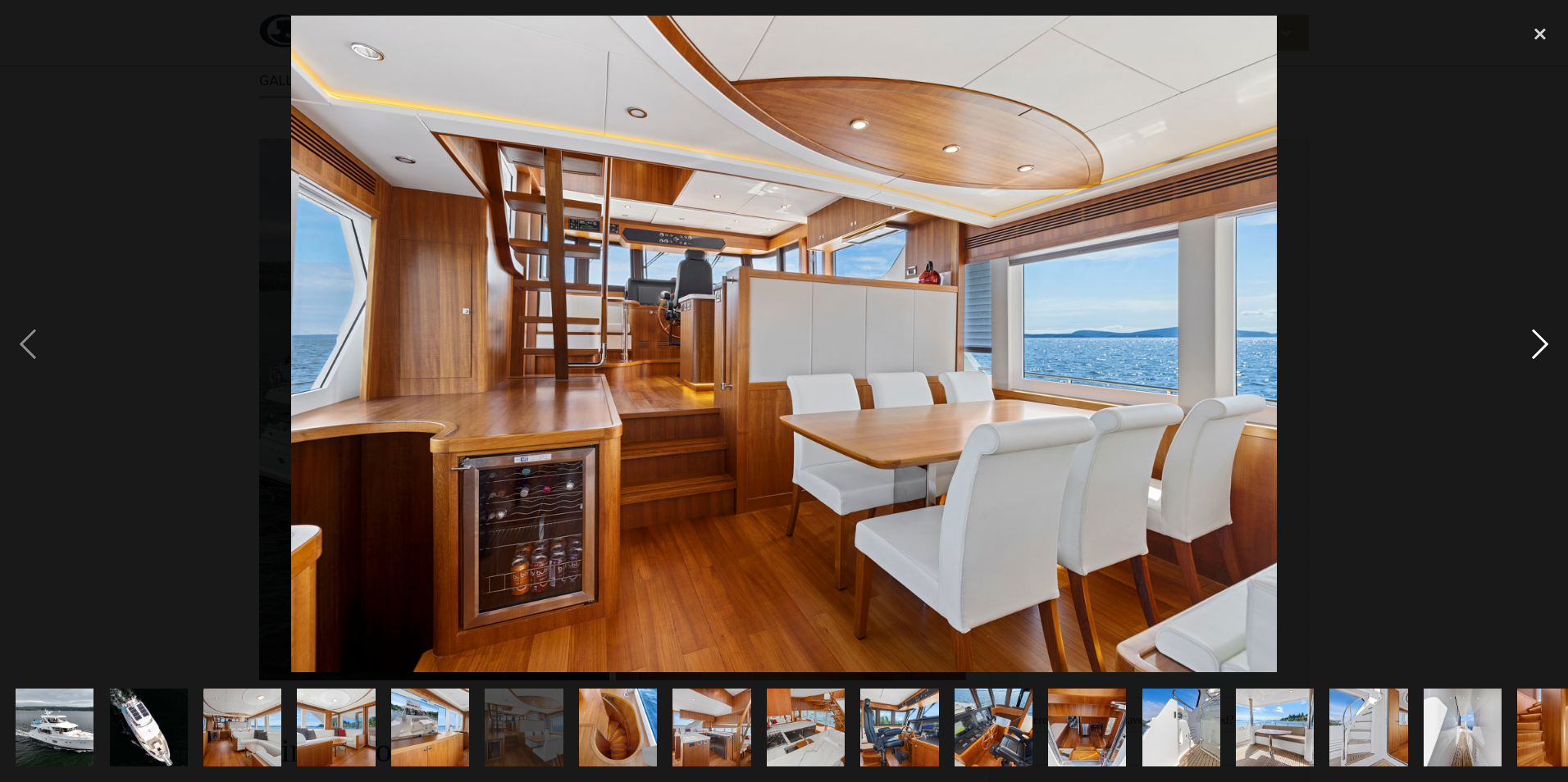
click at [1527, 336] on div "next image" at bounding box center [1540, 344] width 56 height 657
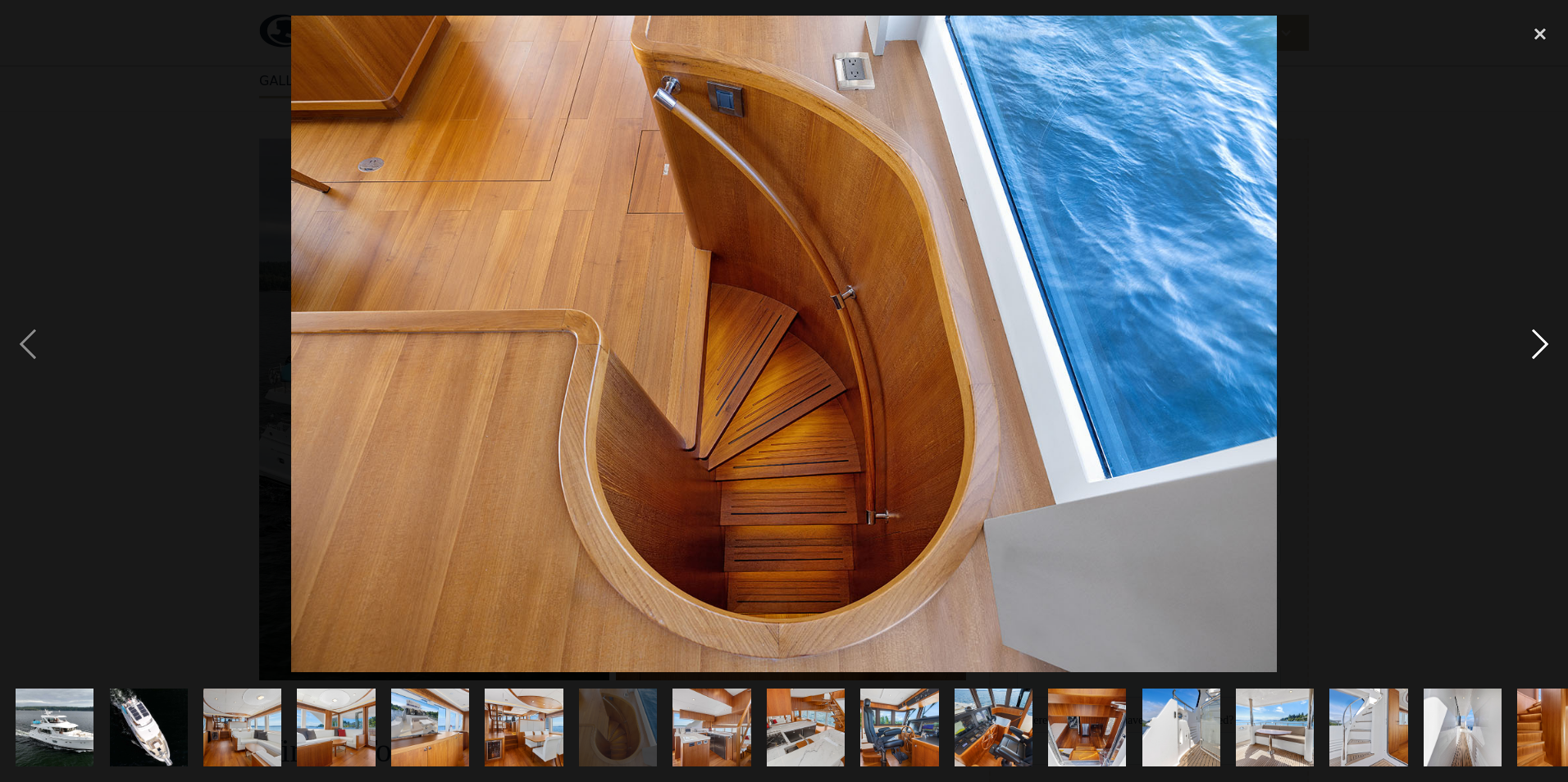
click at [1527, 336] on div "next image" at bounding box center [1540, 344] width 56 height 657
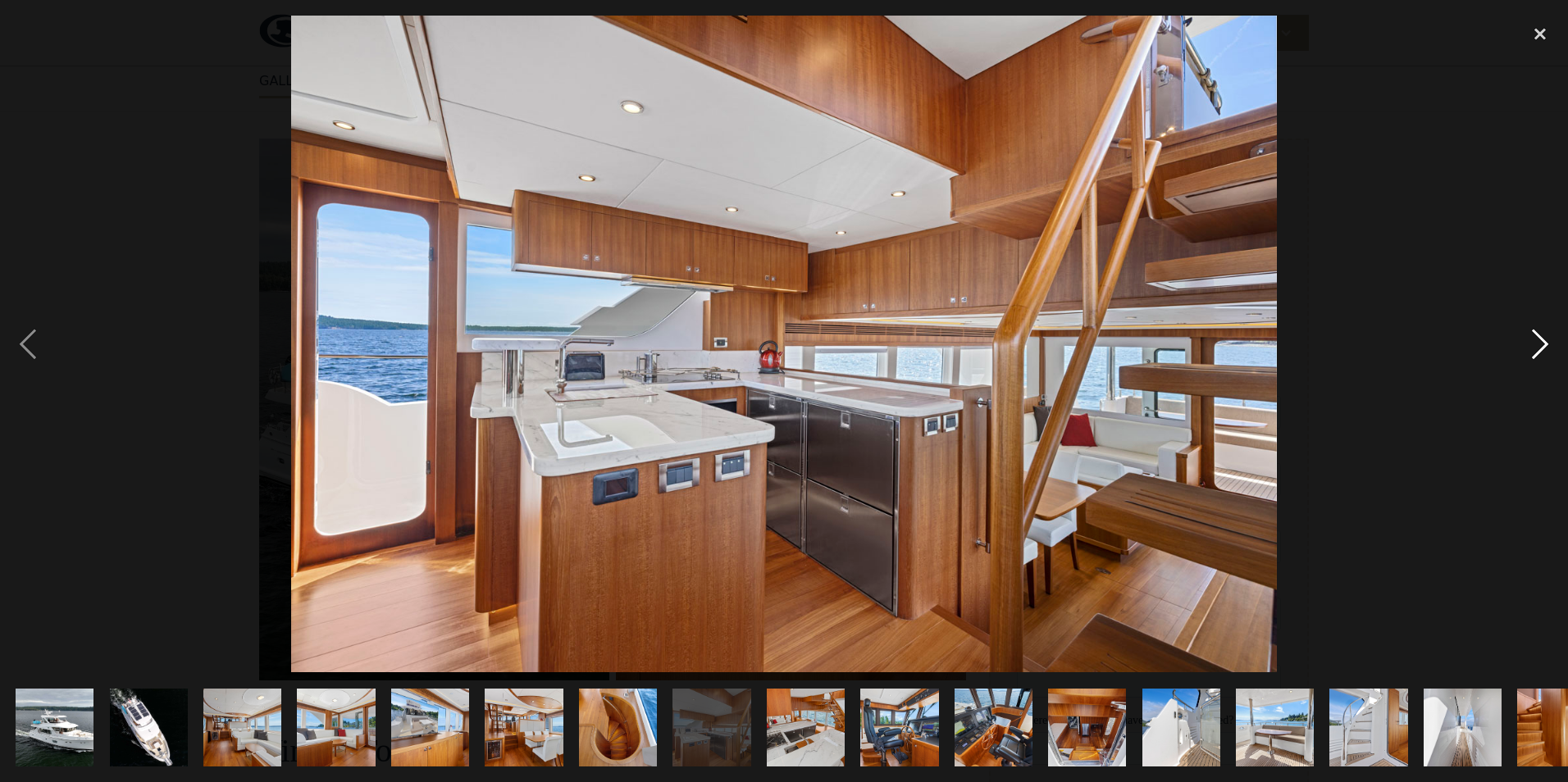
click at [1527, 336] on div "next image" at bounding box center [1540, 344] width 56 height 657
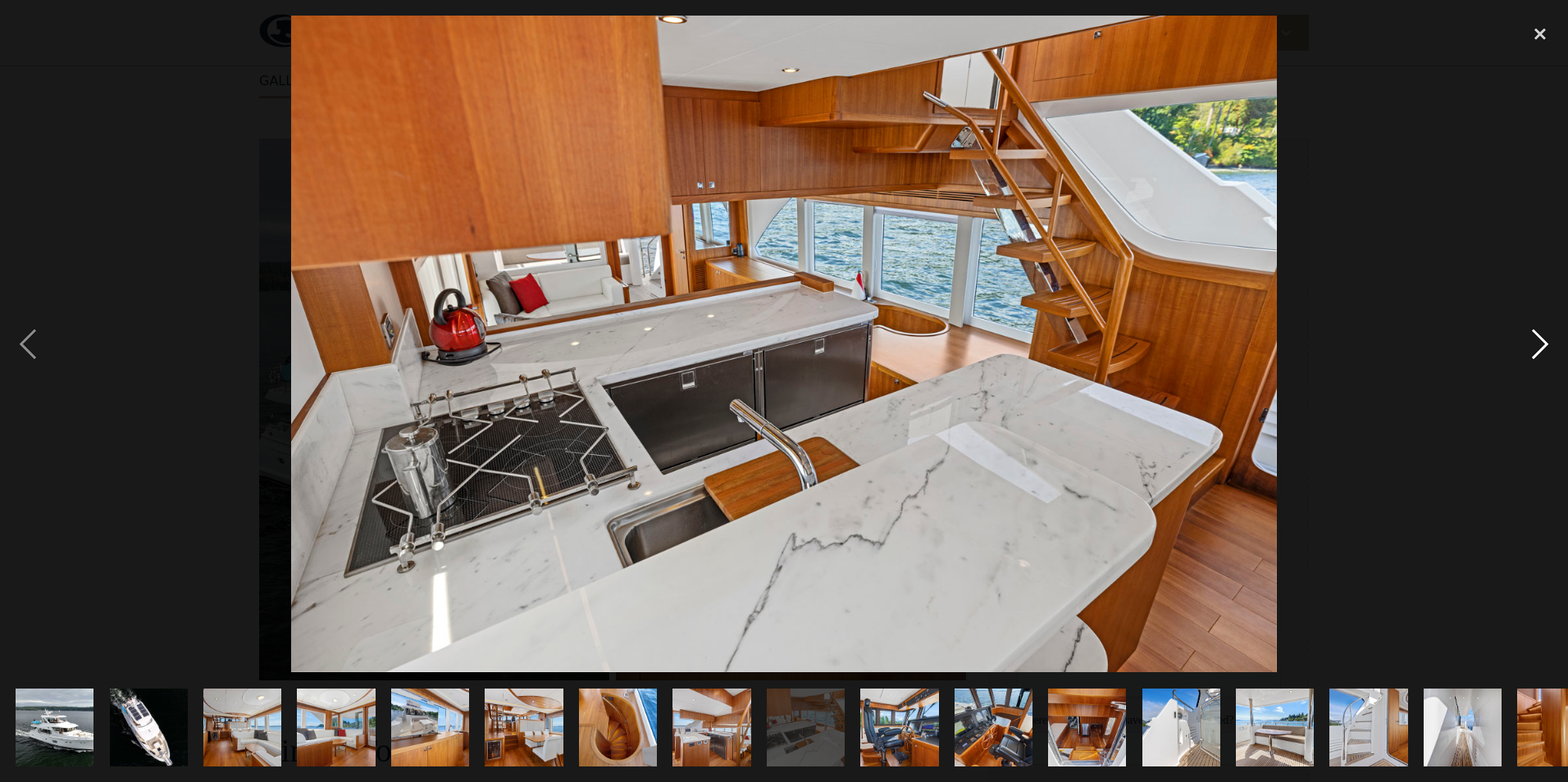
click at [1527, 336] on div "next image" at bounding box center [1540, 344] width 56 height 657
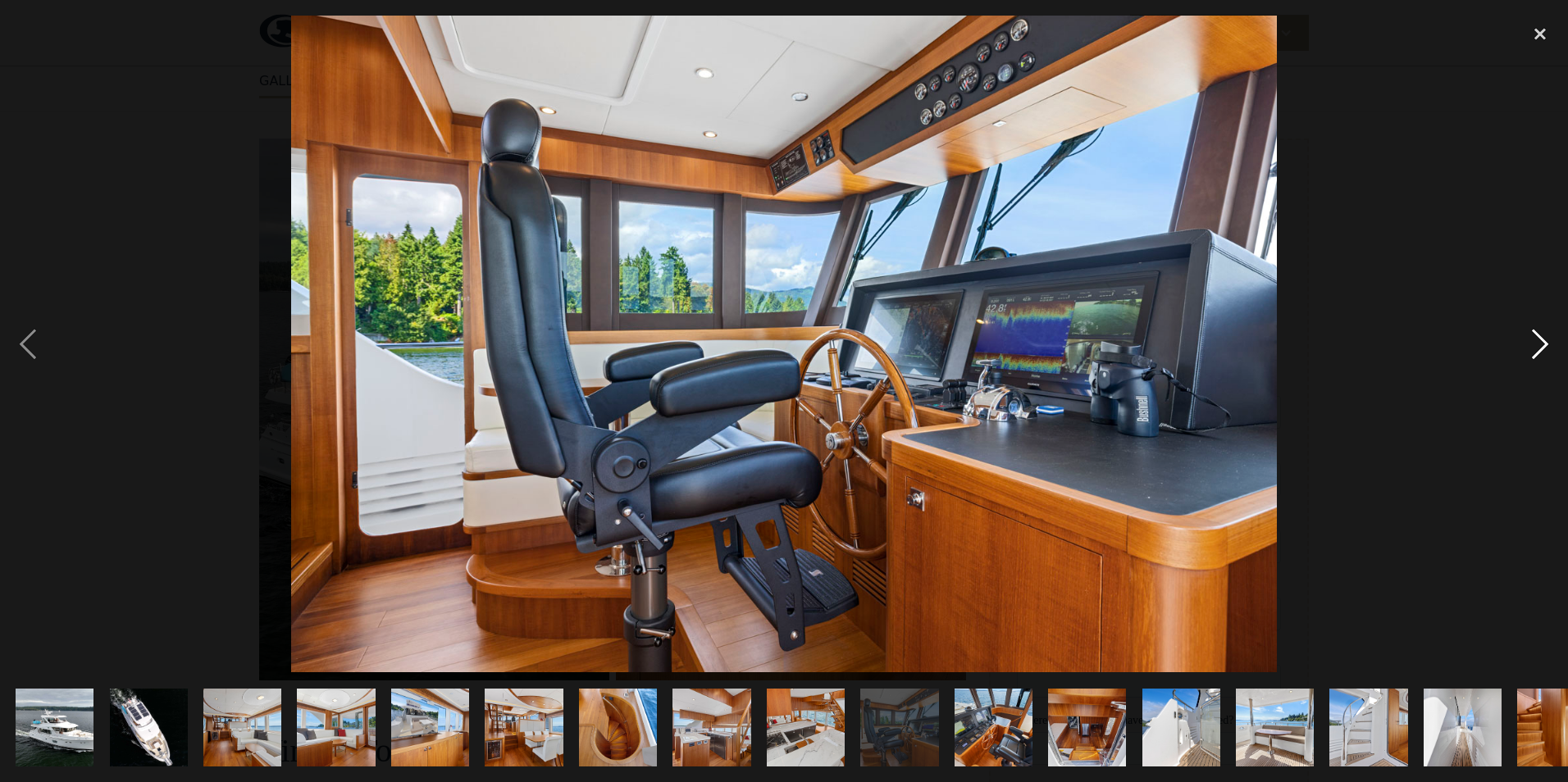
click at [1527, 336] on div "next image" at bounding box center [1540, 344] width 56 height 657
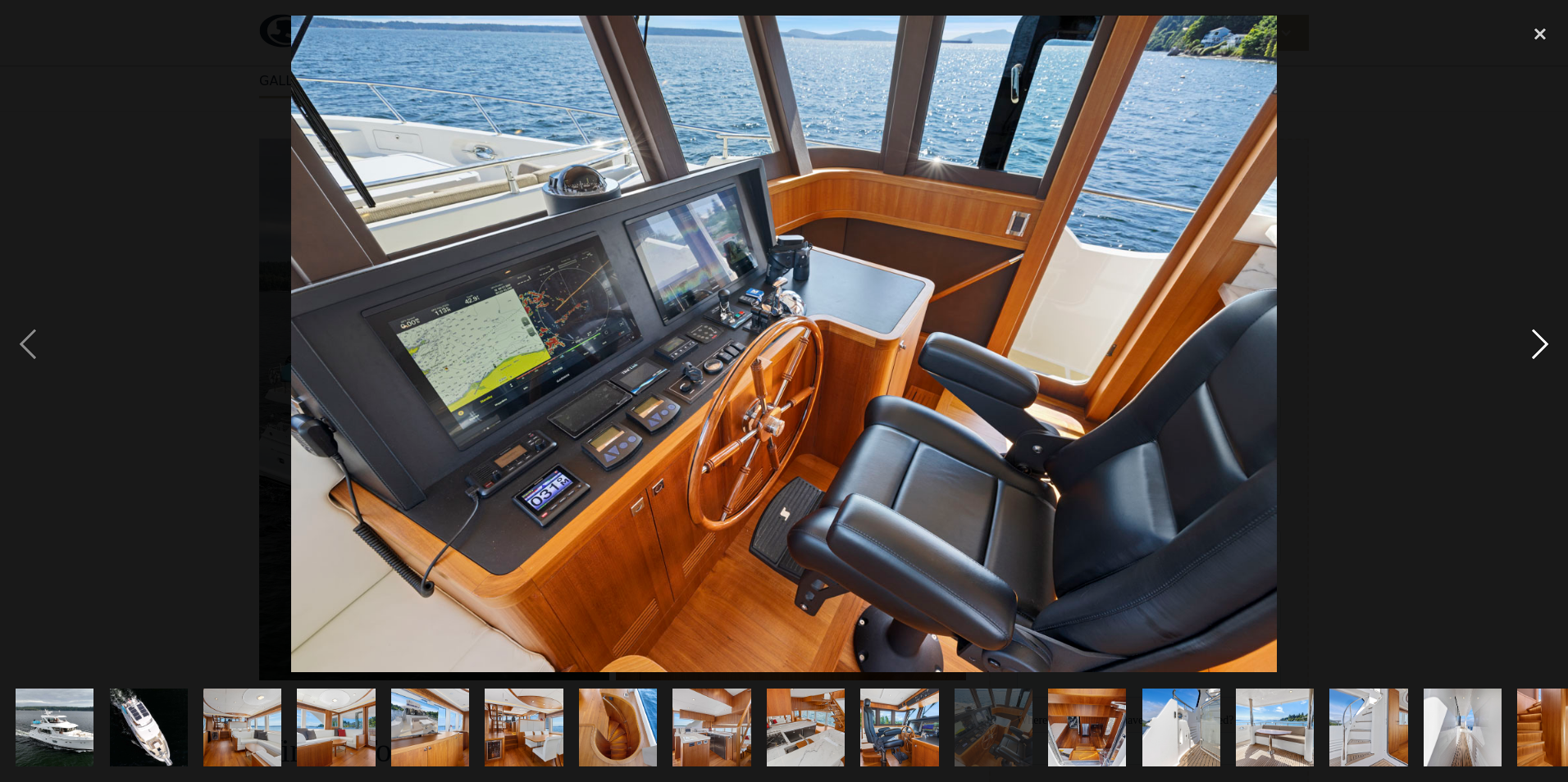
click at [1527, 336] on div "next image" at bounding box center [1540, 344] width 56 height 657
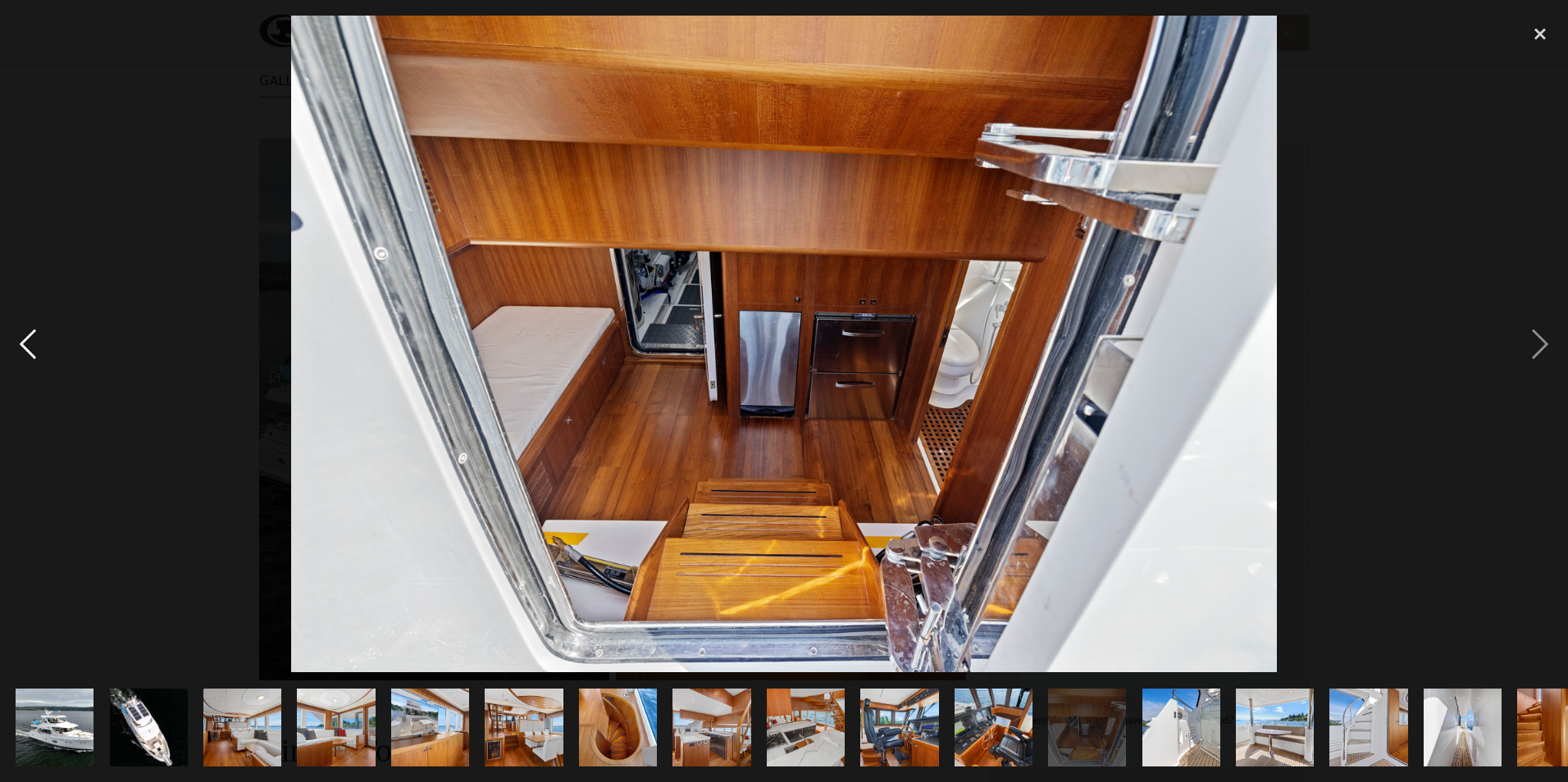
click at [41, 349] on div "previous image" at bounding box center [27, 344] width 56 height 657
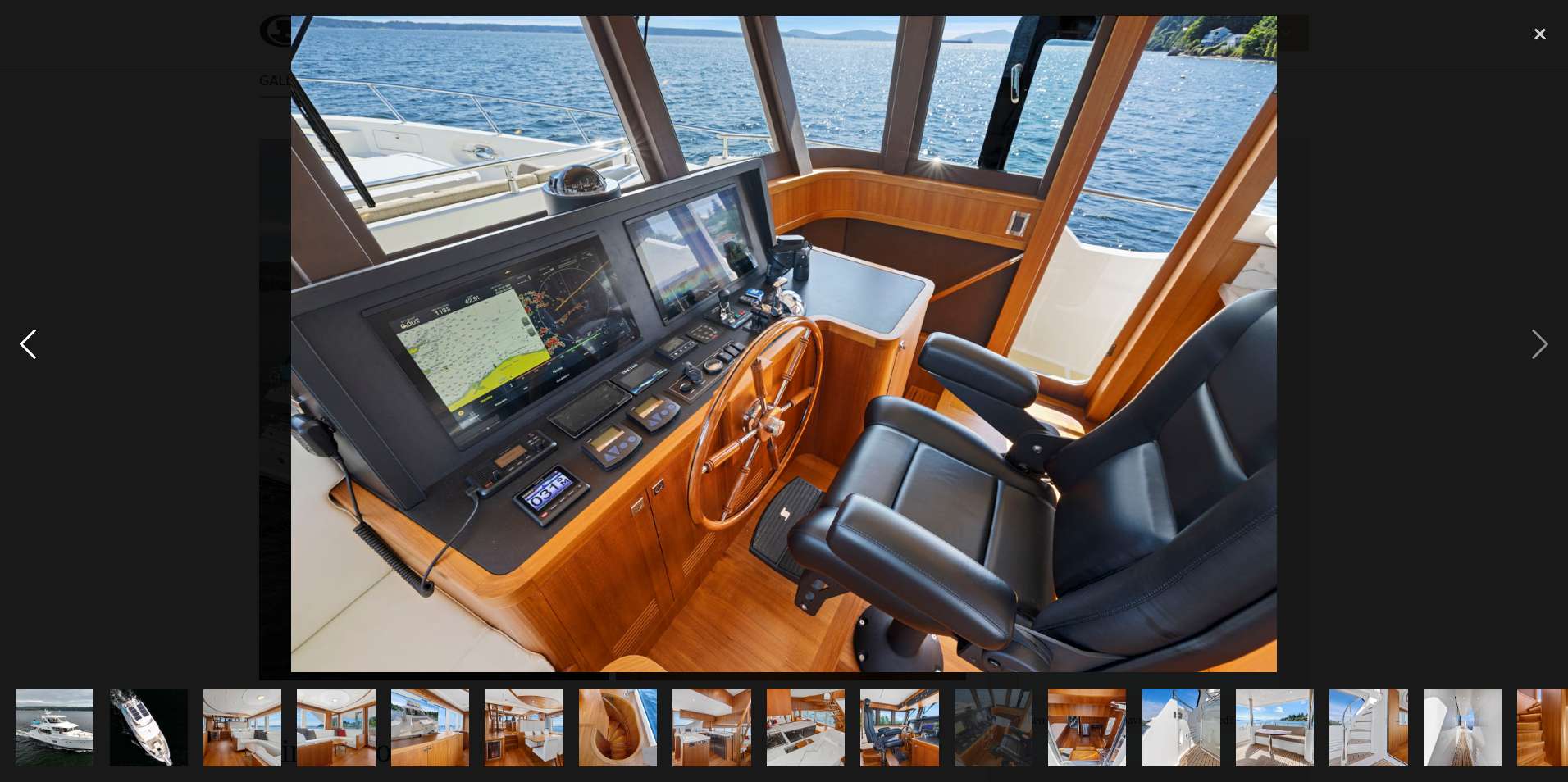
click at [41, 349] on div "previous image" at bounding box center [27, 344] width 56 height 657
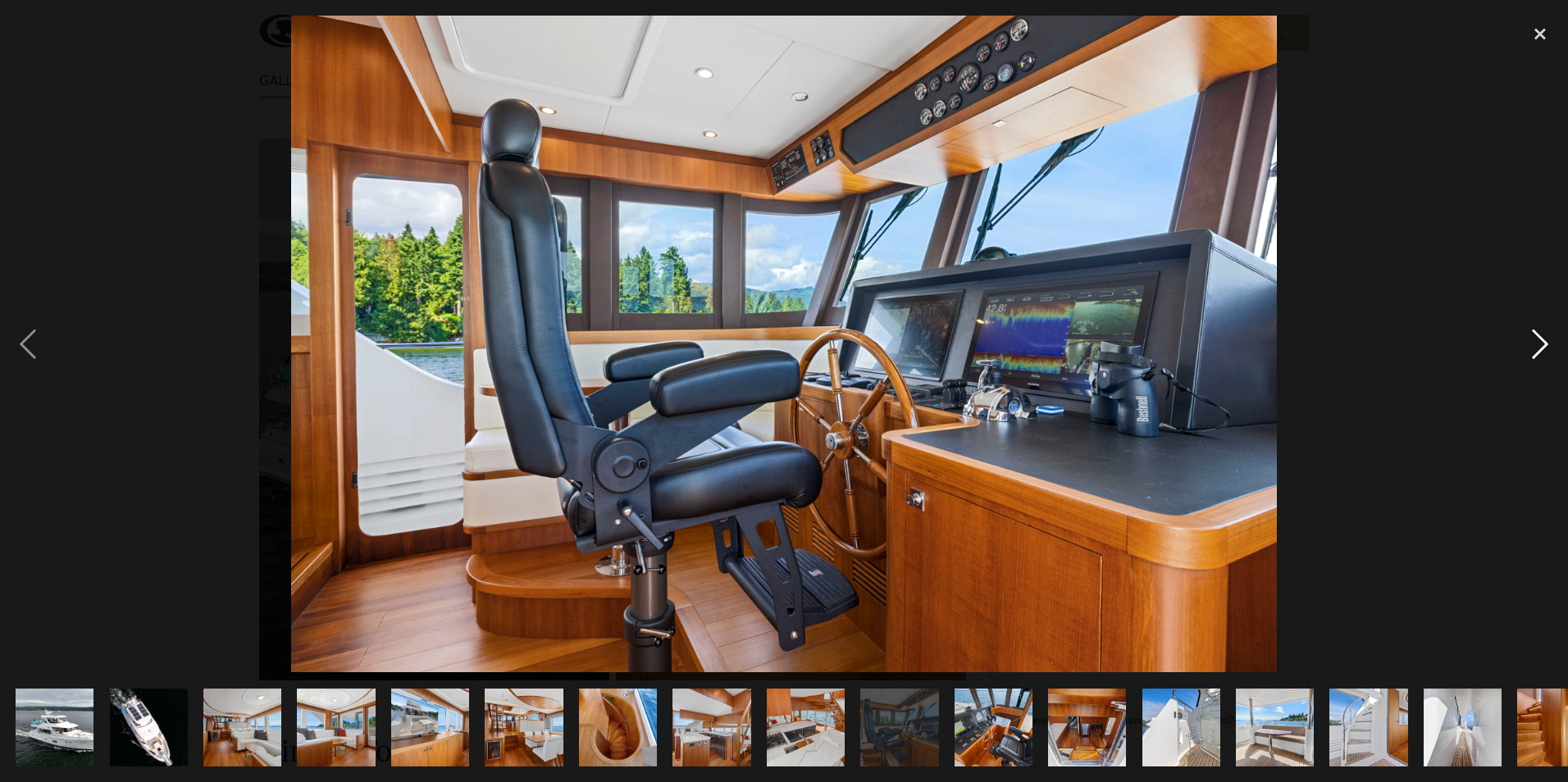
click at [1530, 353] on div "next image" at bounding box center [1540, 344] width 56 height 657
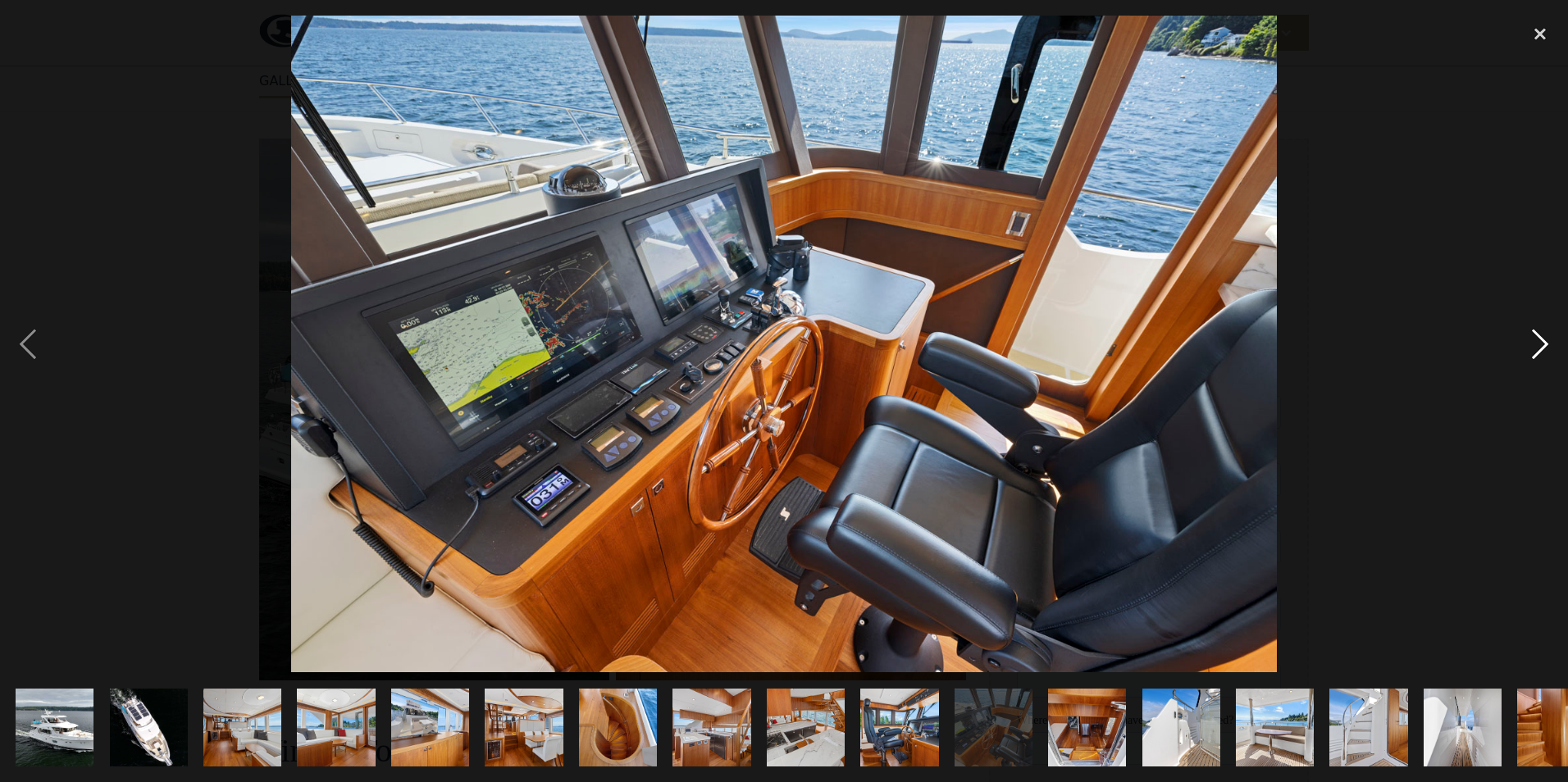
click at [1530, 353] on div "next image" at bounding box center [1540, 344] width 56 height 657
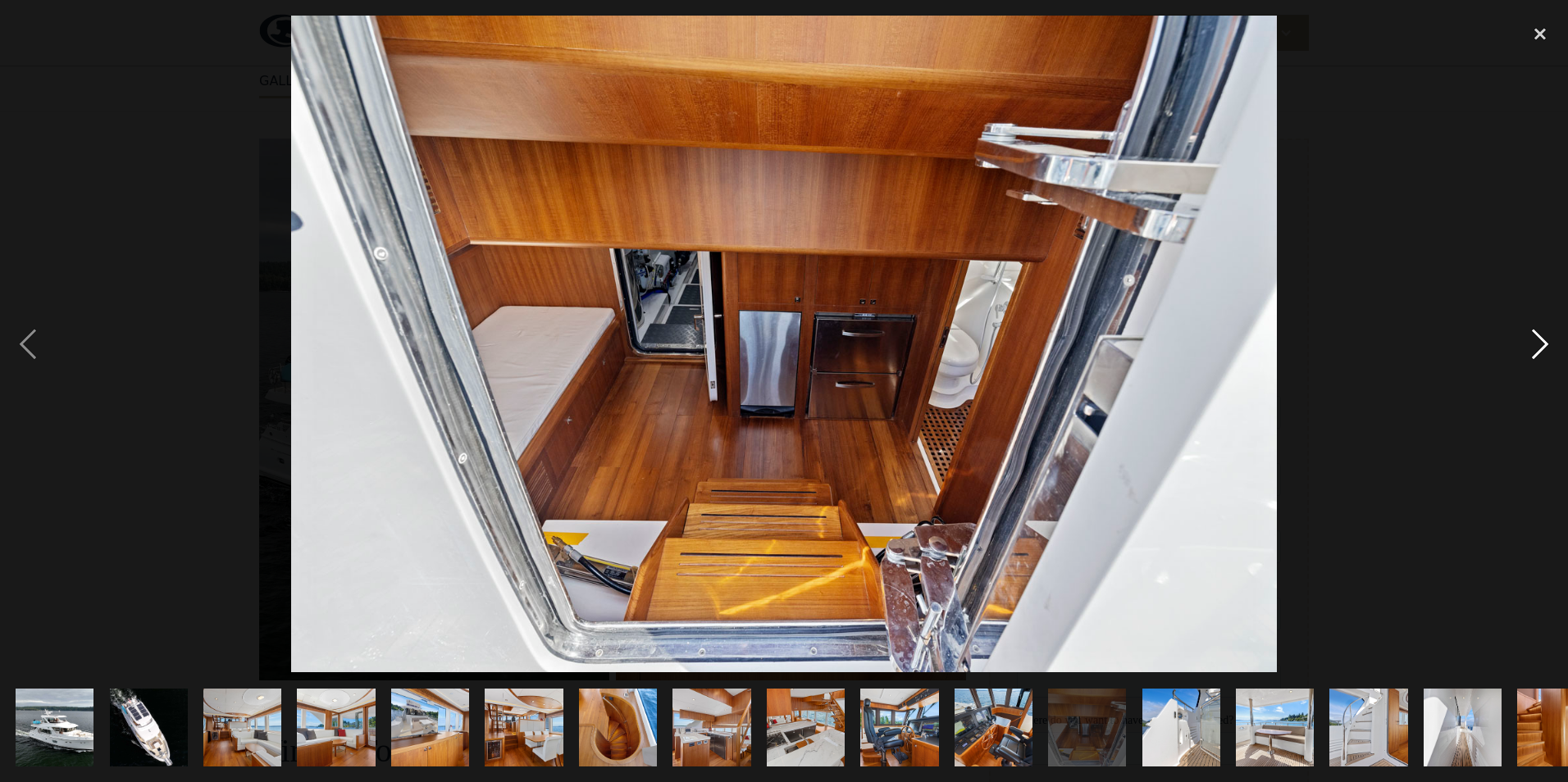
click at [1530, 353] on div "next image" at bounding box center [1540, 344] width 56 height 657
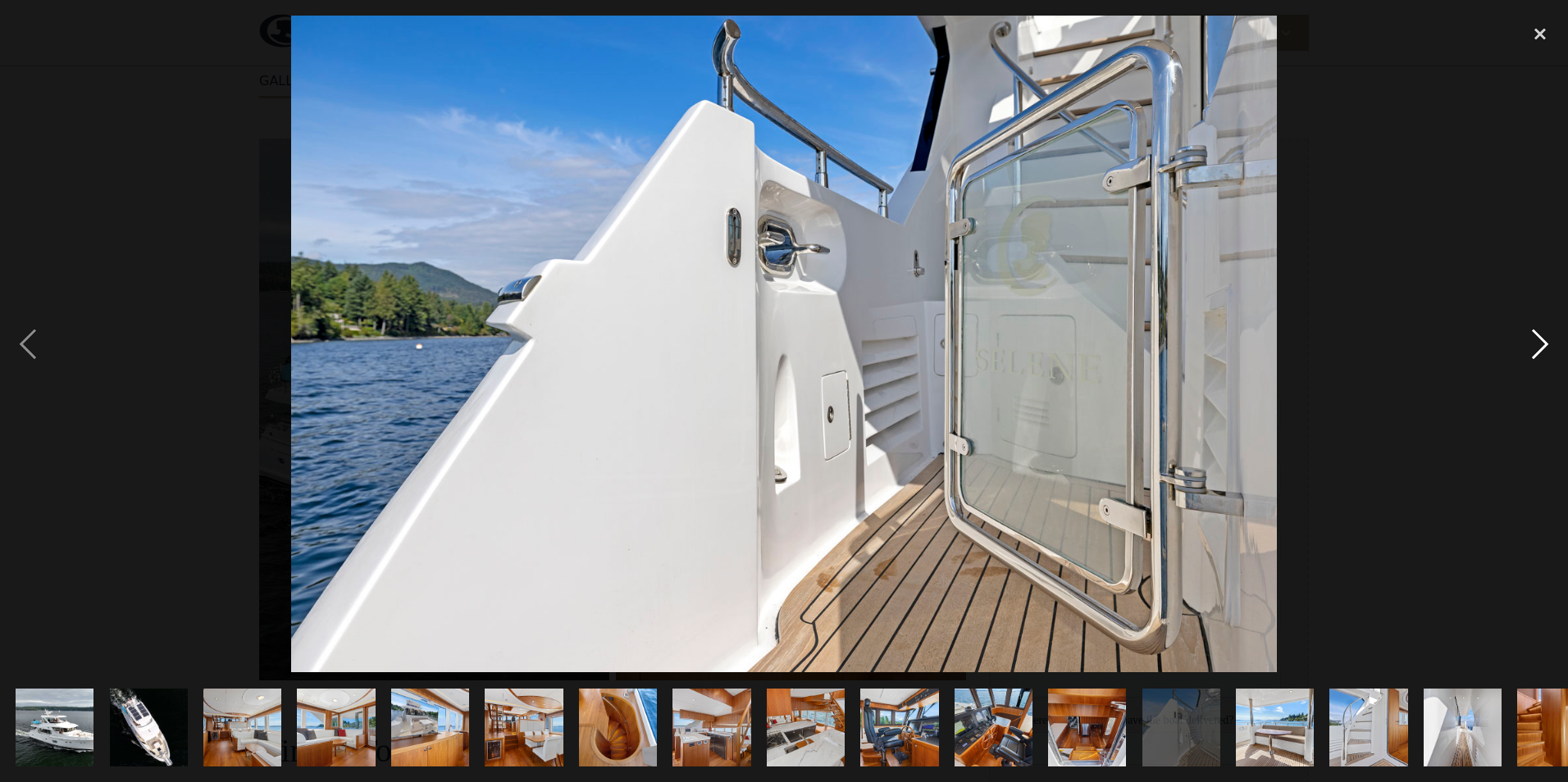
click at [1530, 353] on div "next image" at bounding box center [1540, 344] width 56 height 657
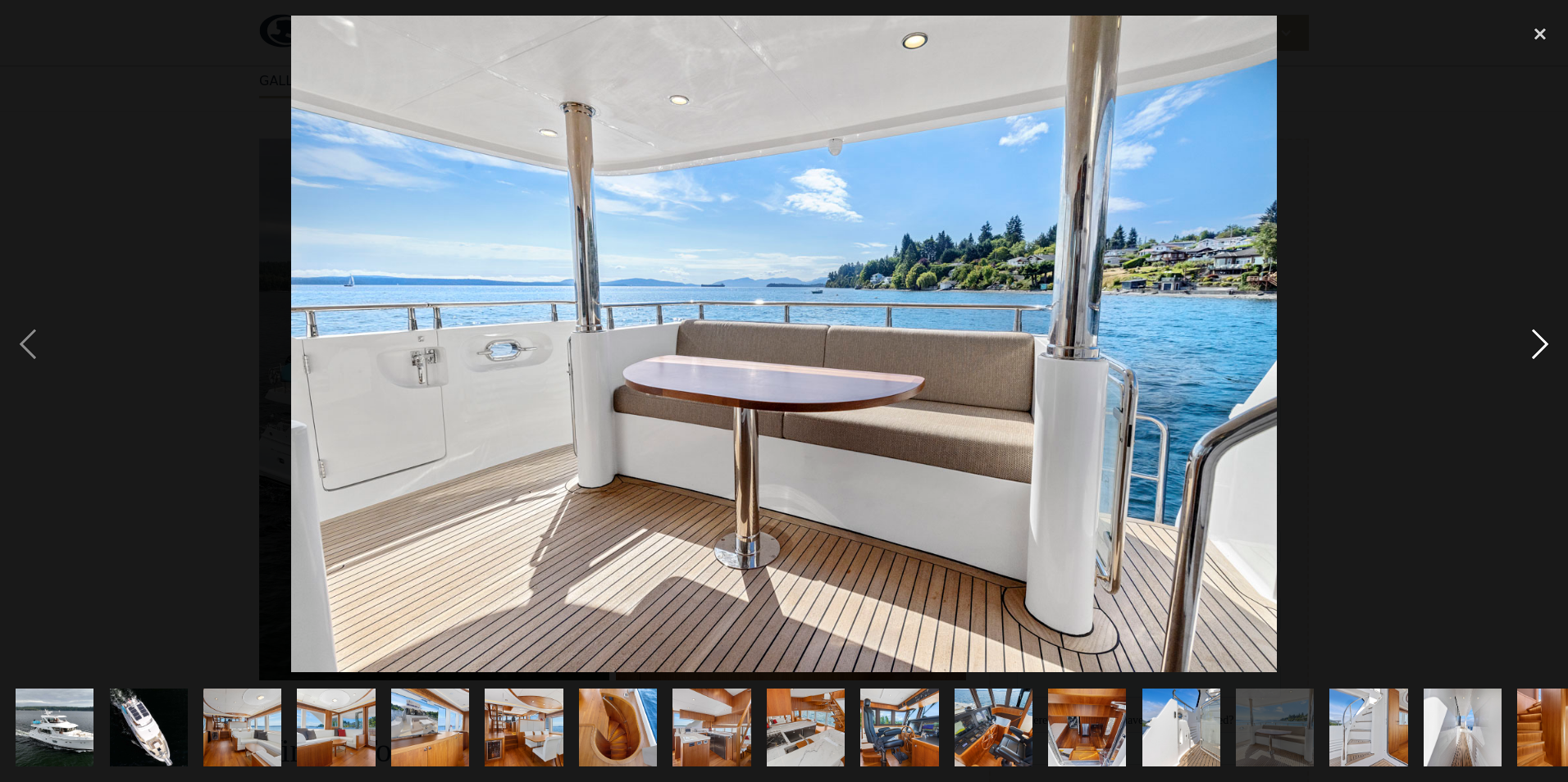
click at [1530, 353] on div "next image" at bounding box center [1540, 344] width 56 height 657
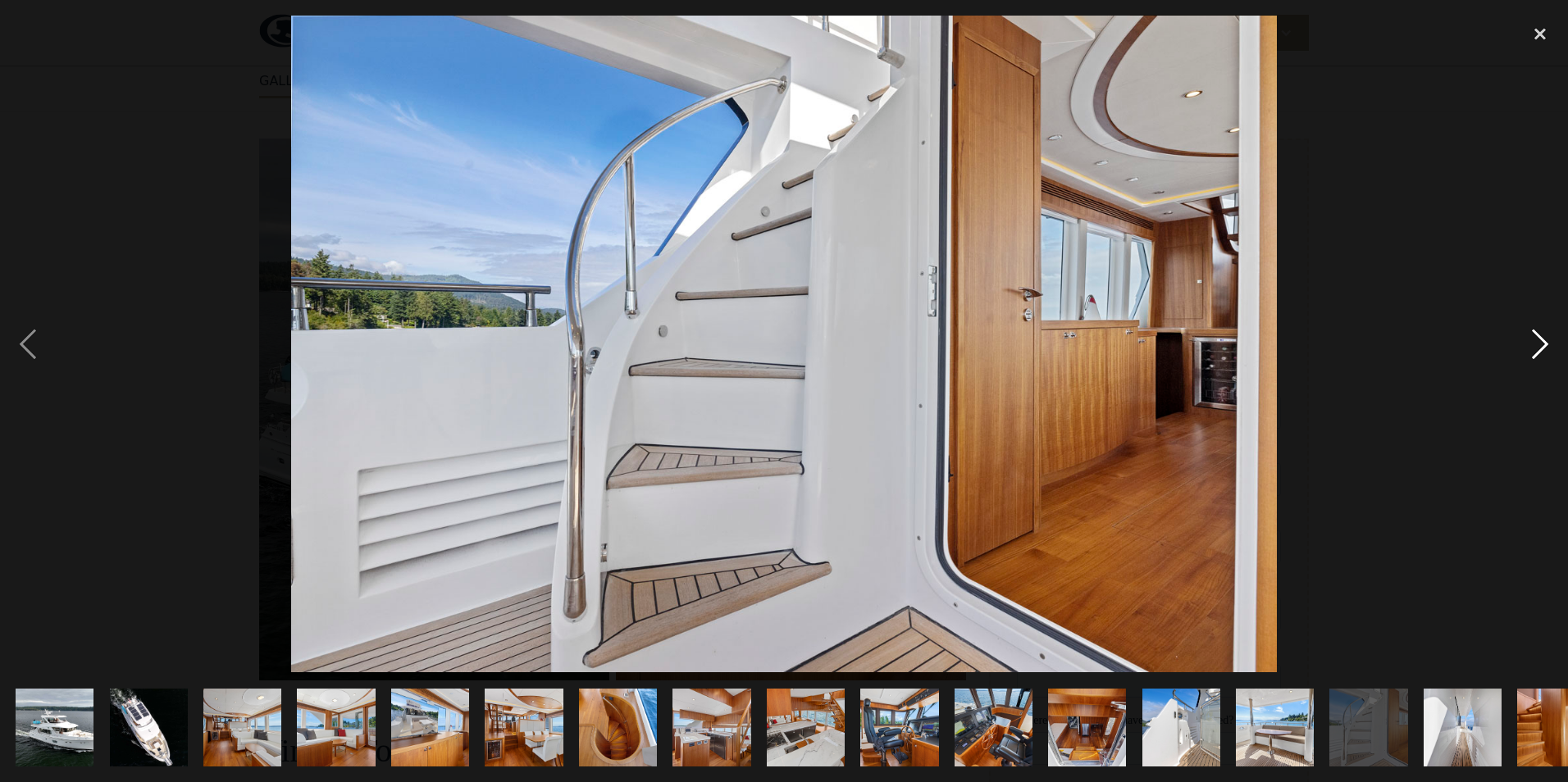
click at [1530, 353] on div "next image" at bounding box center [1540, 344] width 56 height 657
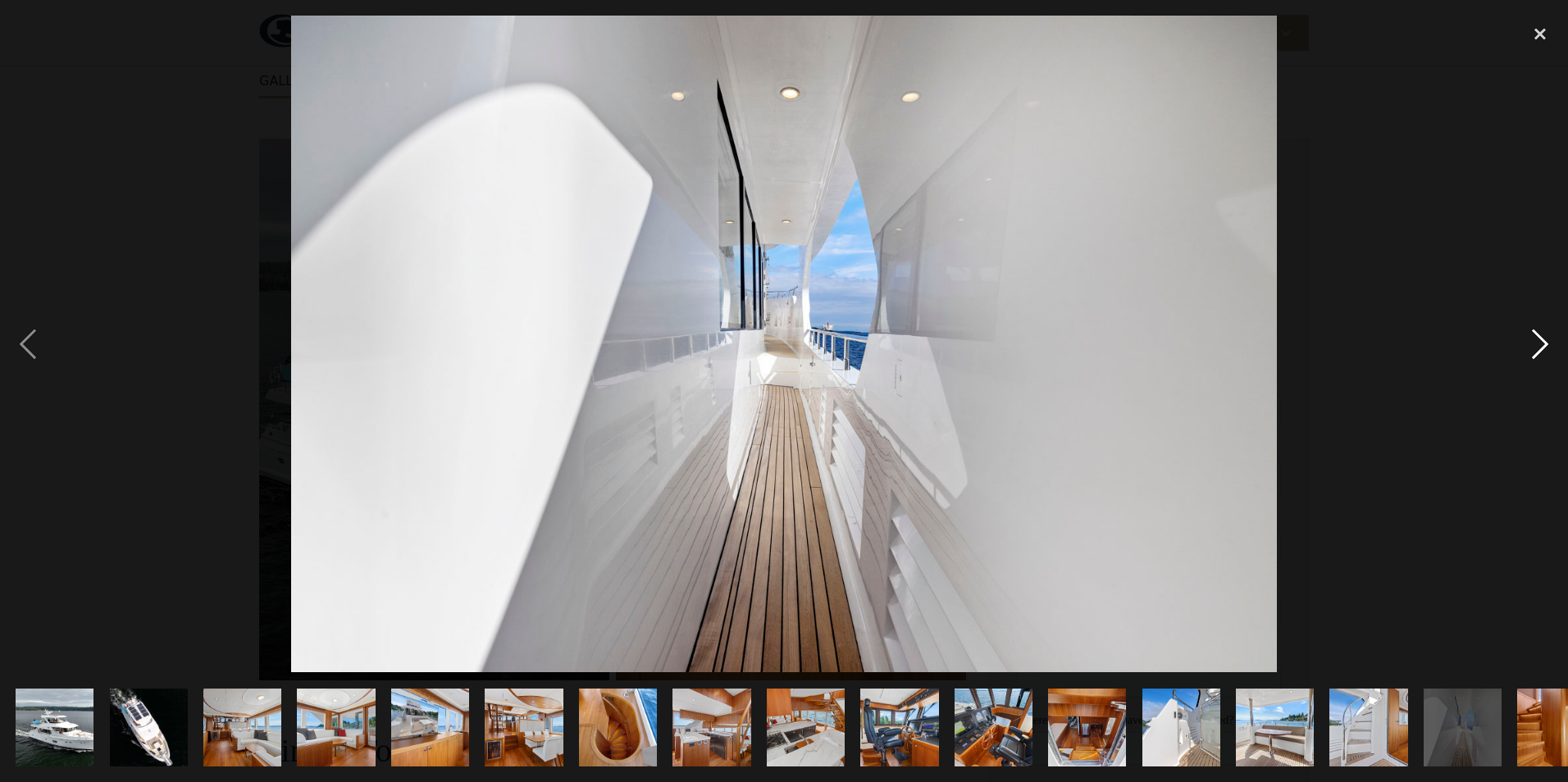
click at [1530, 353] on div "next image" at bounding box center [1540, 344] width 56 height 657
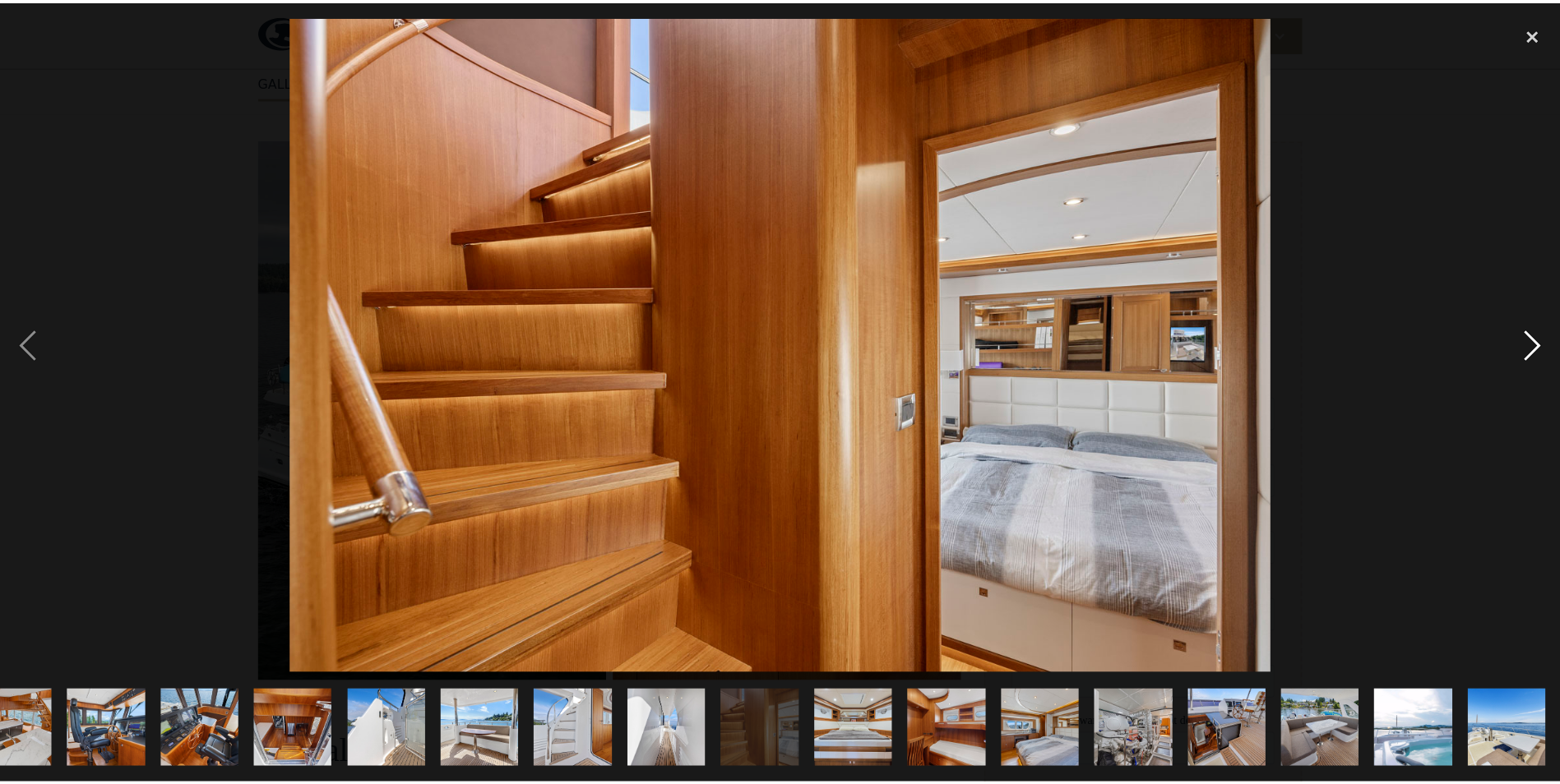
scroll to position [0, 796]
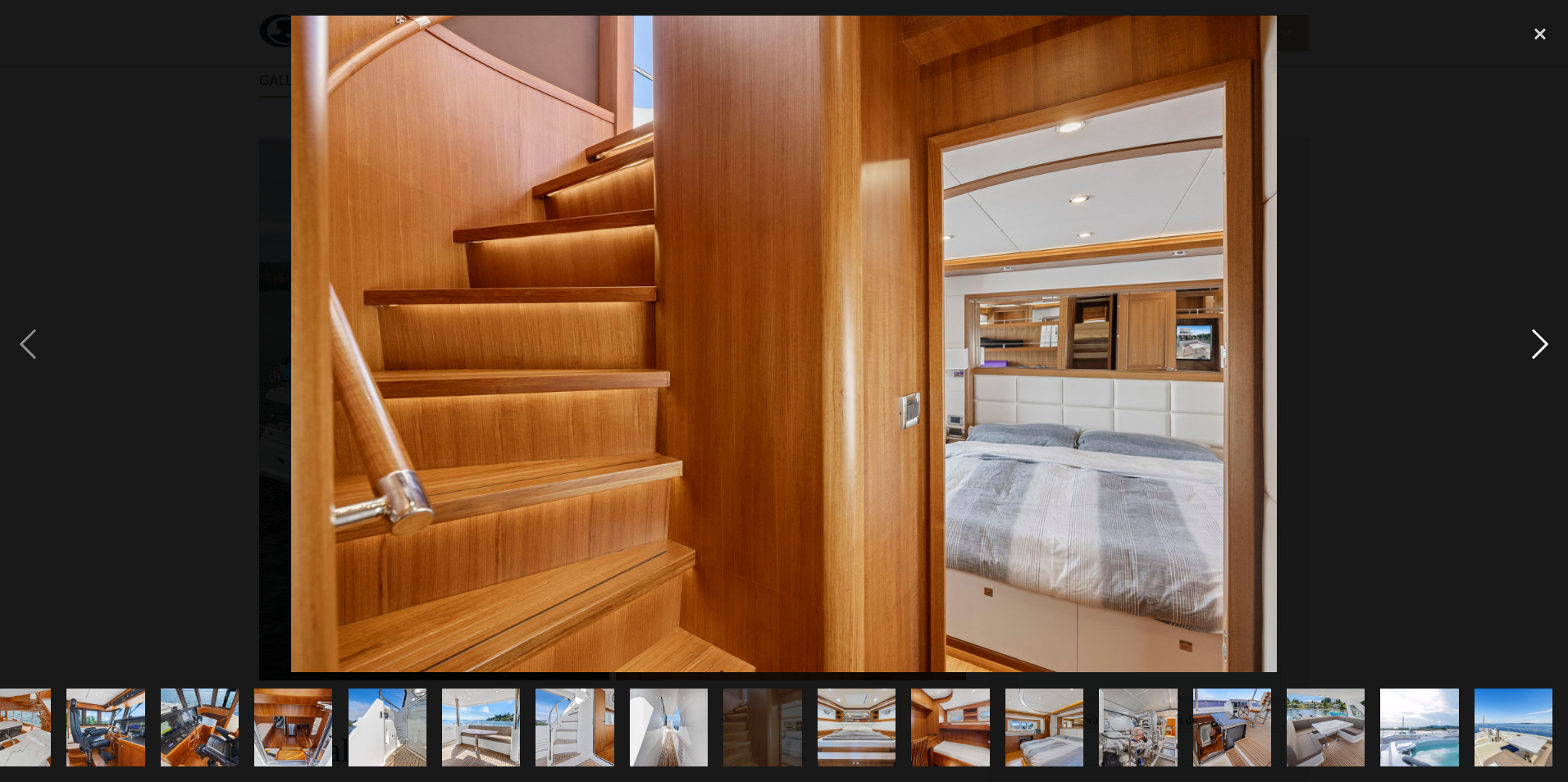
click at [1530, 353] on div "next image" at bounding box center [1540, 344] width 56 height 657
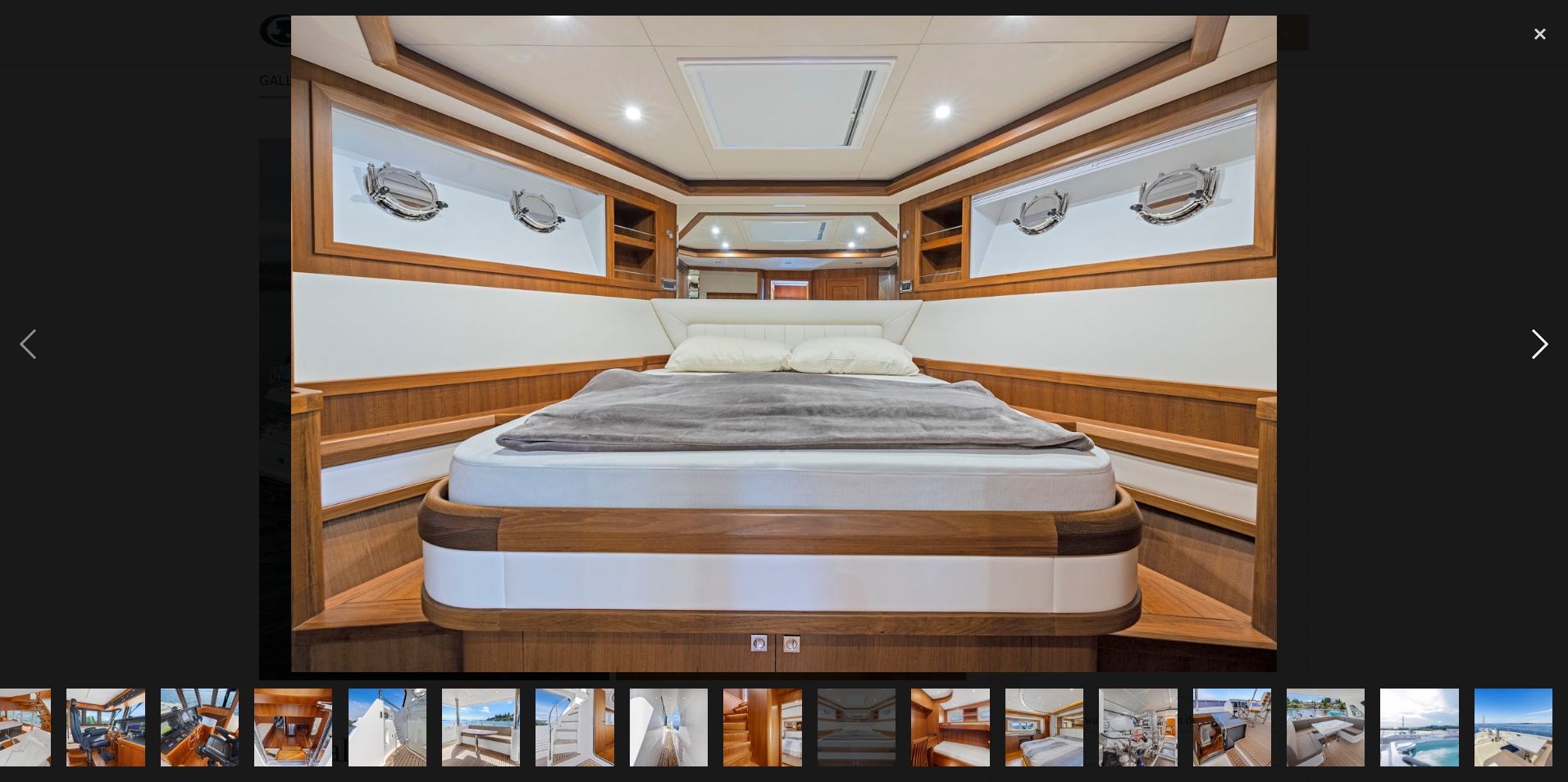
click at [1530, 352] on div "next image" at bounding box center [1540, 344] width 56 height 657
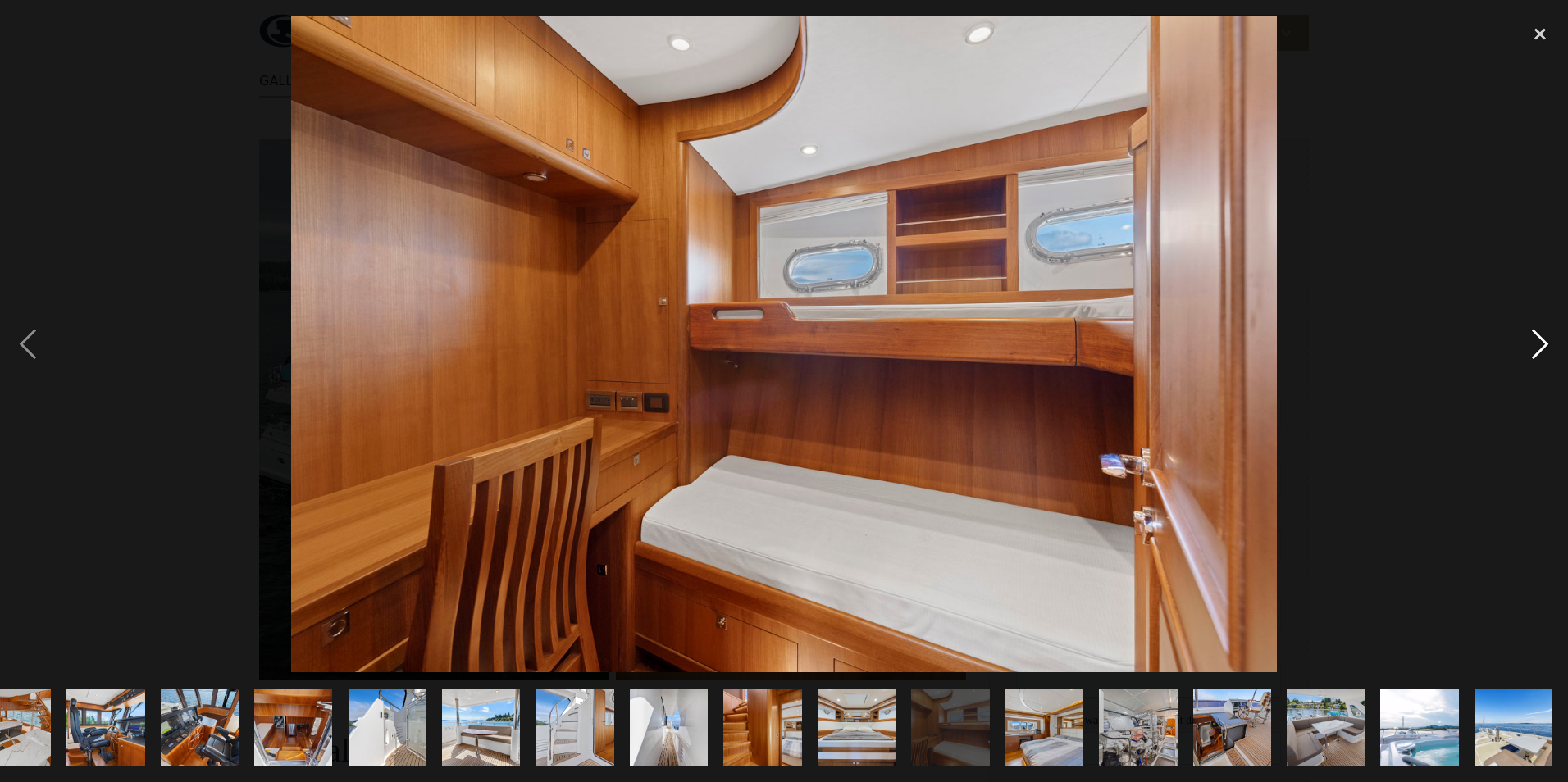
click at [1530, 352] on div "next image" at bounding box center [1540, 344] width 56 height 657
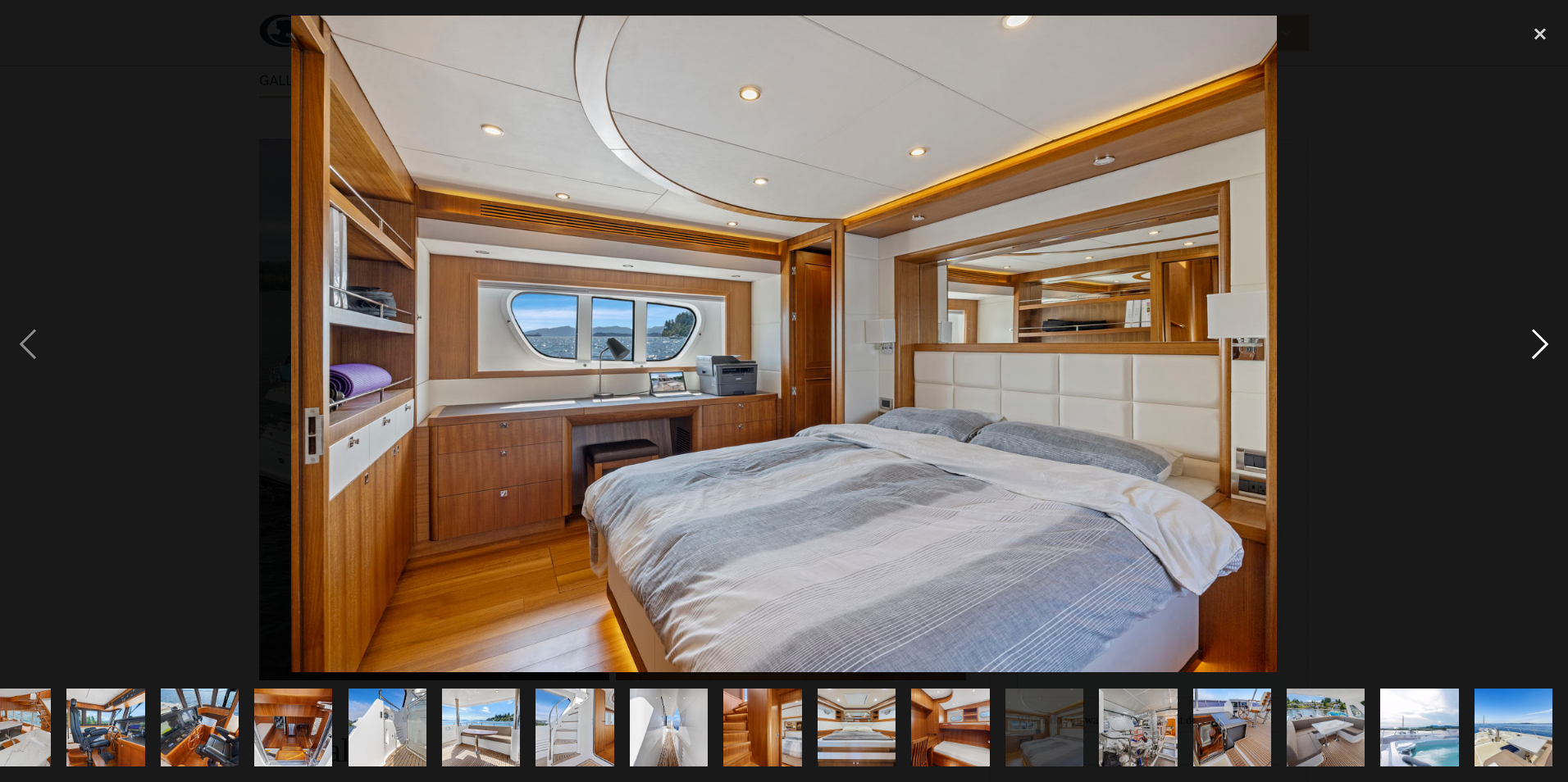
click at [1530, 352] on div "next image" at bounding box center [1540, 344] width 56 height 657
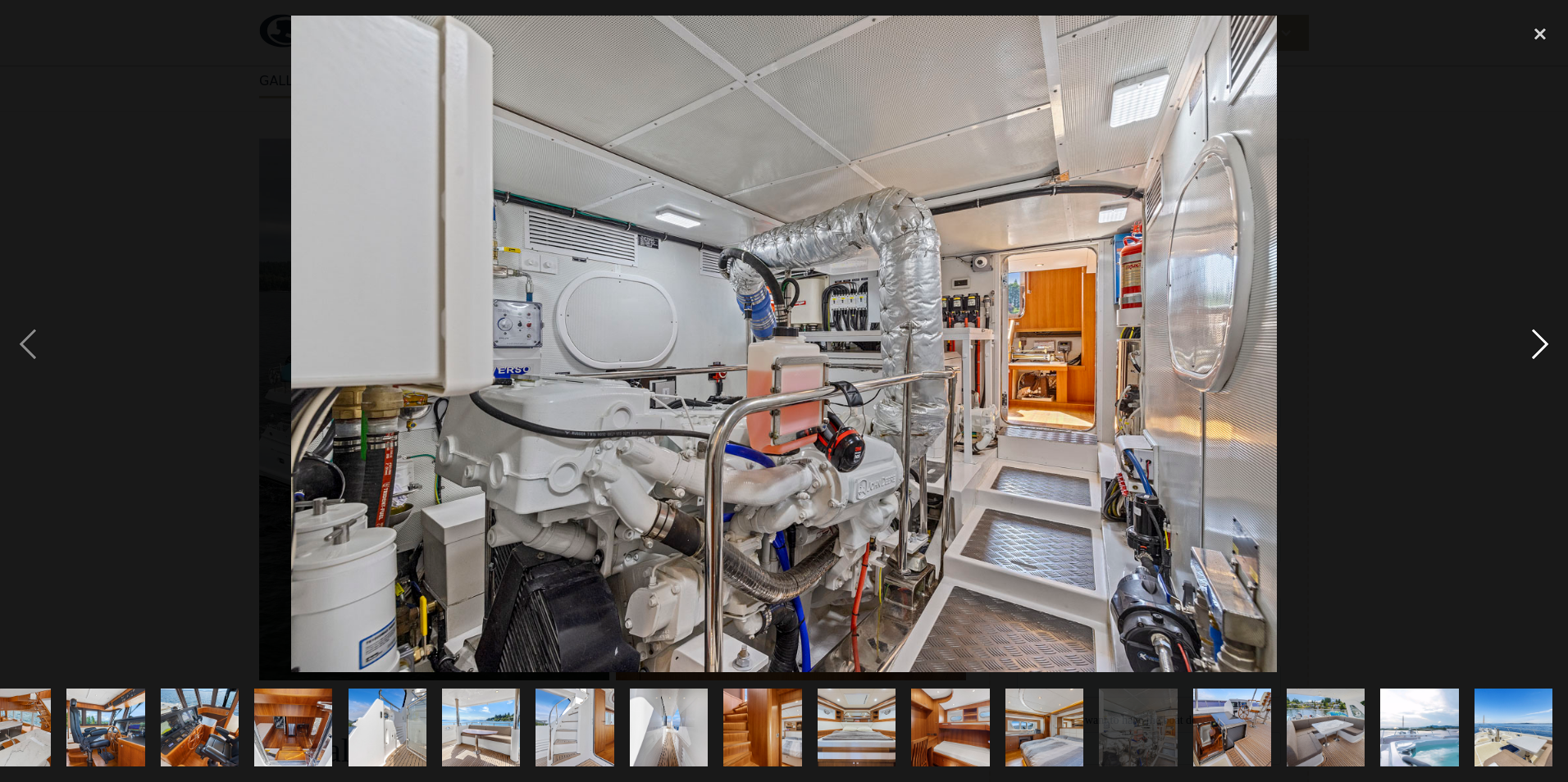
click at [1530, 352] on div "next image" at bounding box center [1540, 344] width 56 height 657
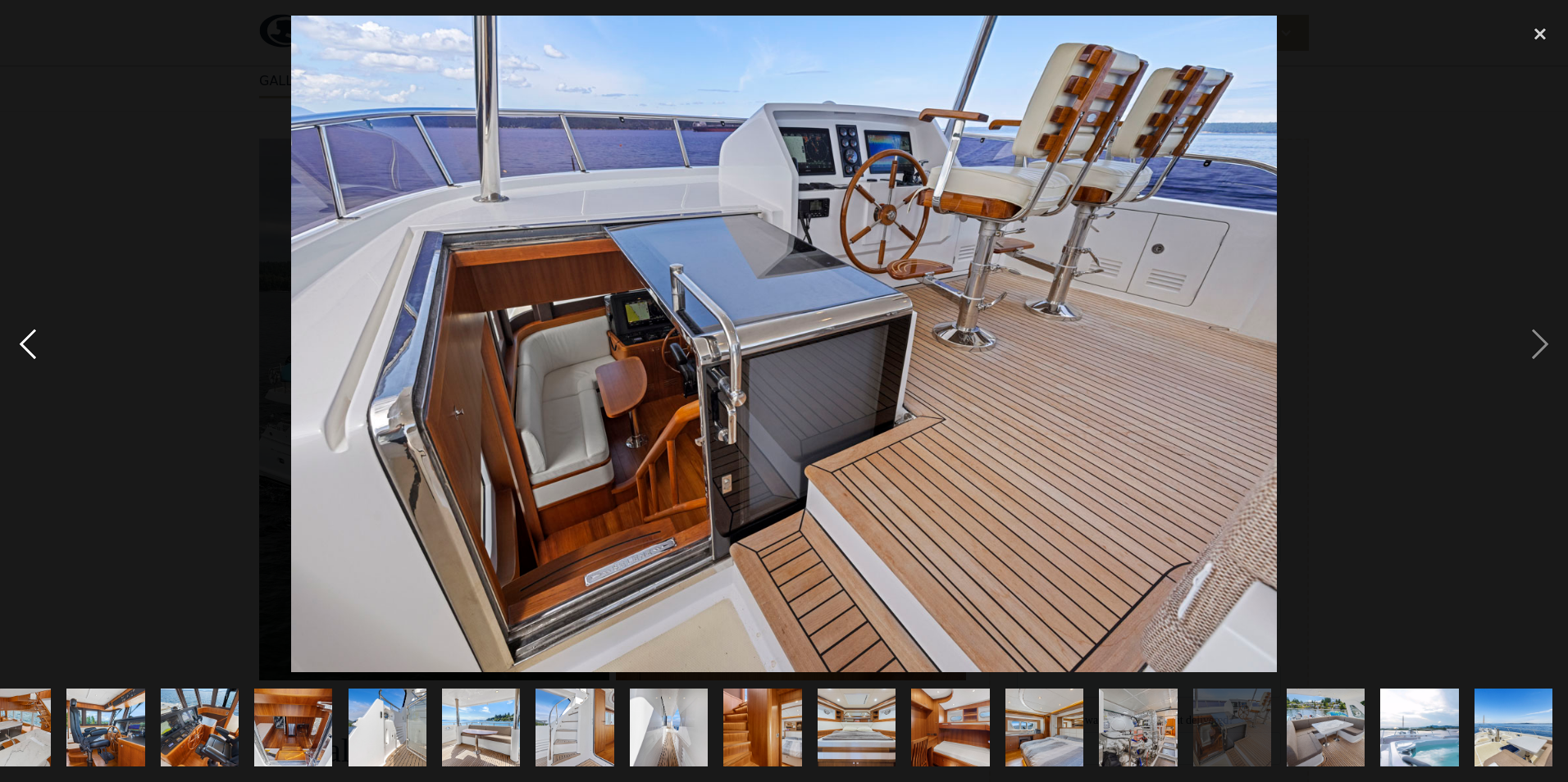
click at [46, 345] on div "previous image" at bounding box center [27, 344] width 56 height 657
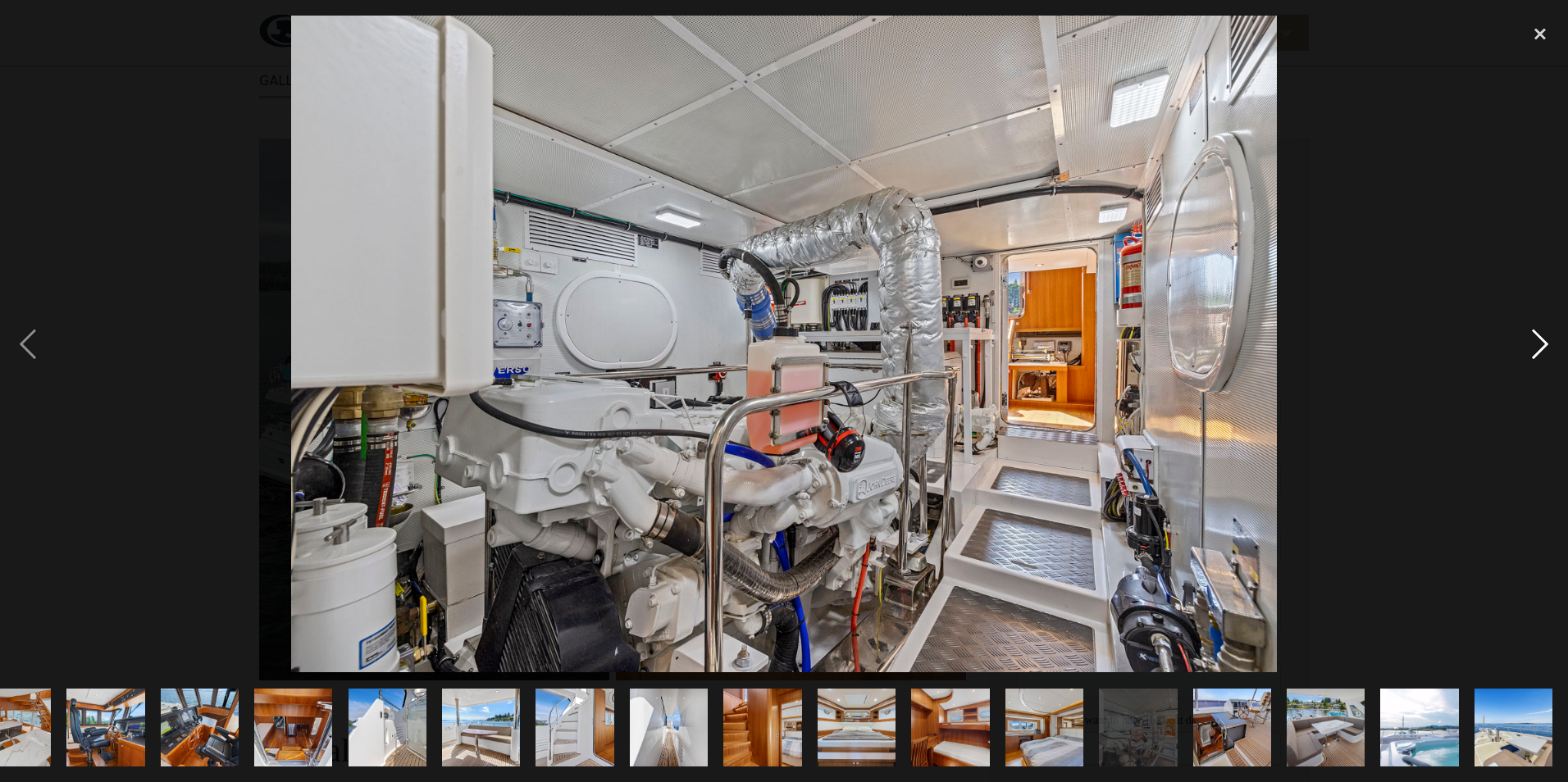
click at [1538, 334] on div "next image" at bounding box center [1540, 344] width 56 height 657
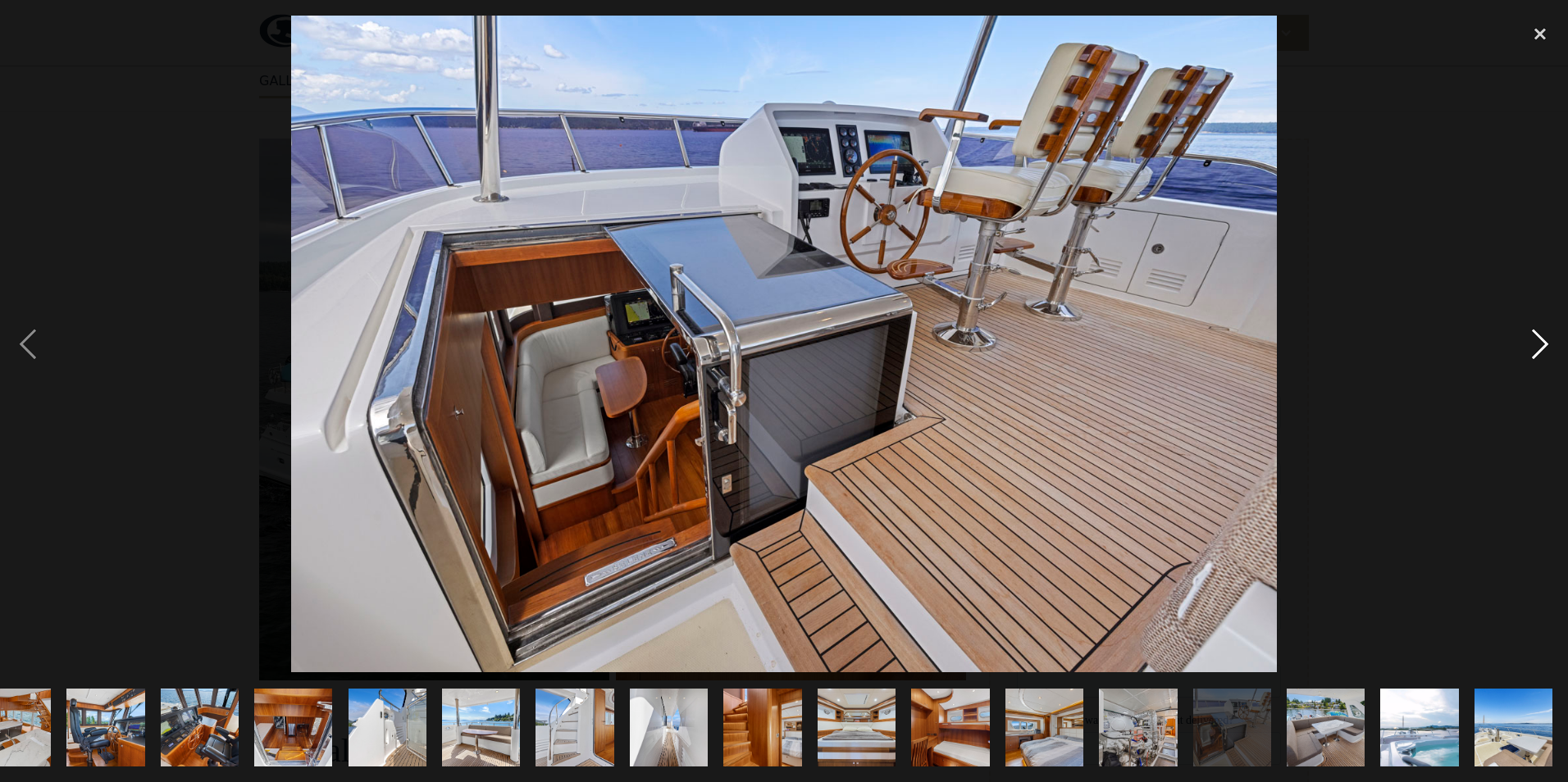
click at [1535, 340] on div "next image" at bounding box center [1540, 344] width 56 height 657
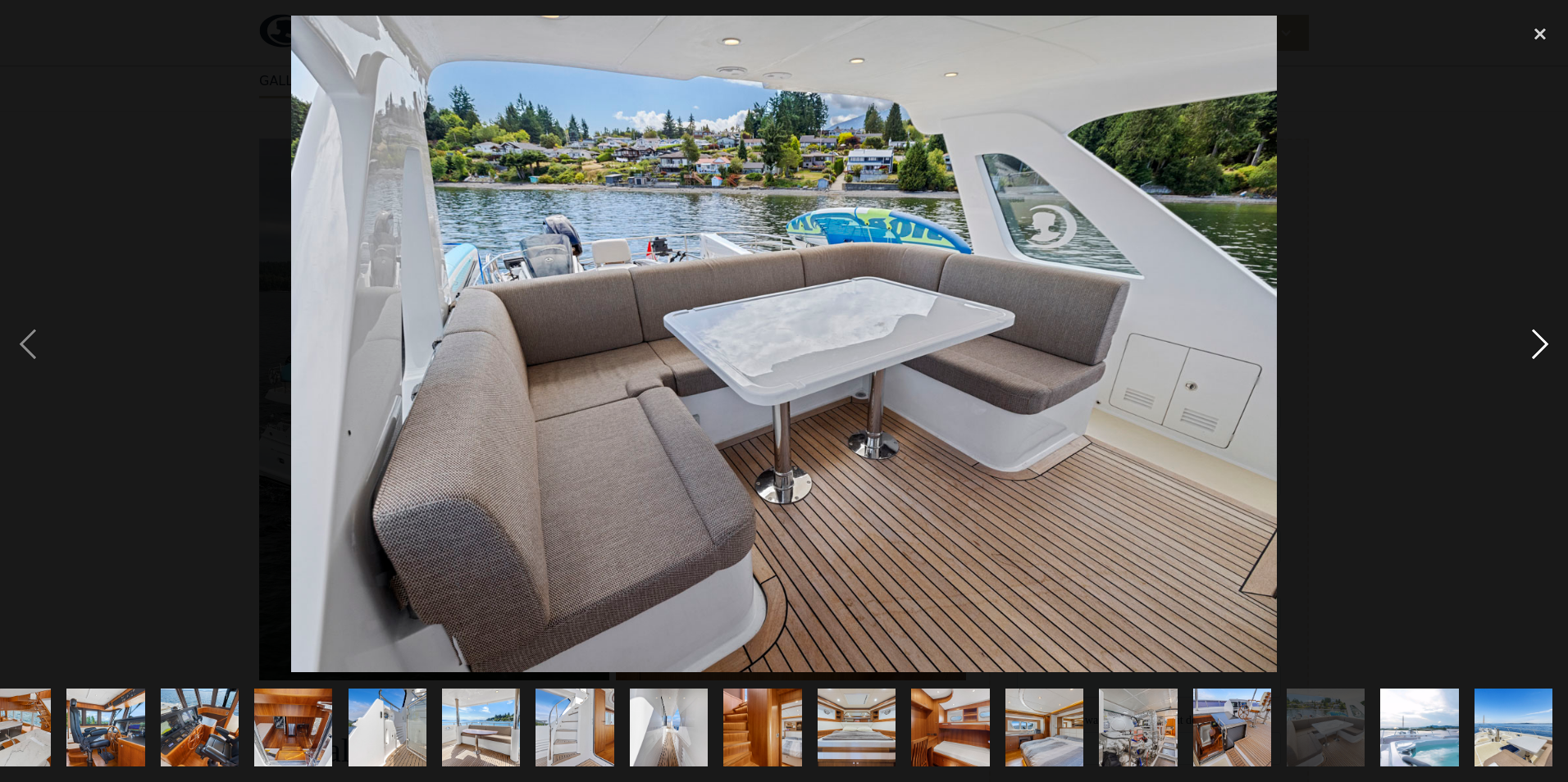
click at [1535, 340] on div "next image" at bounding box center [1540, 344] width 56 height 657
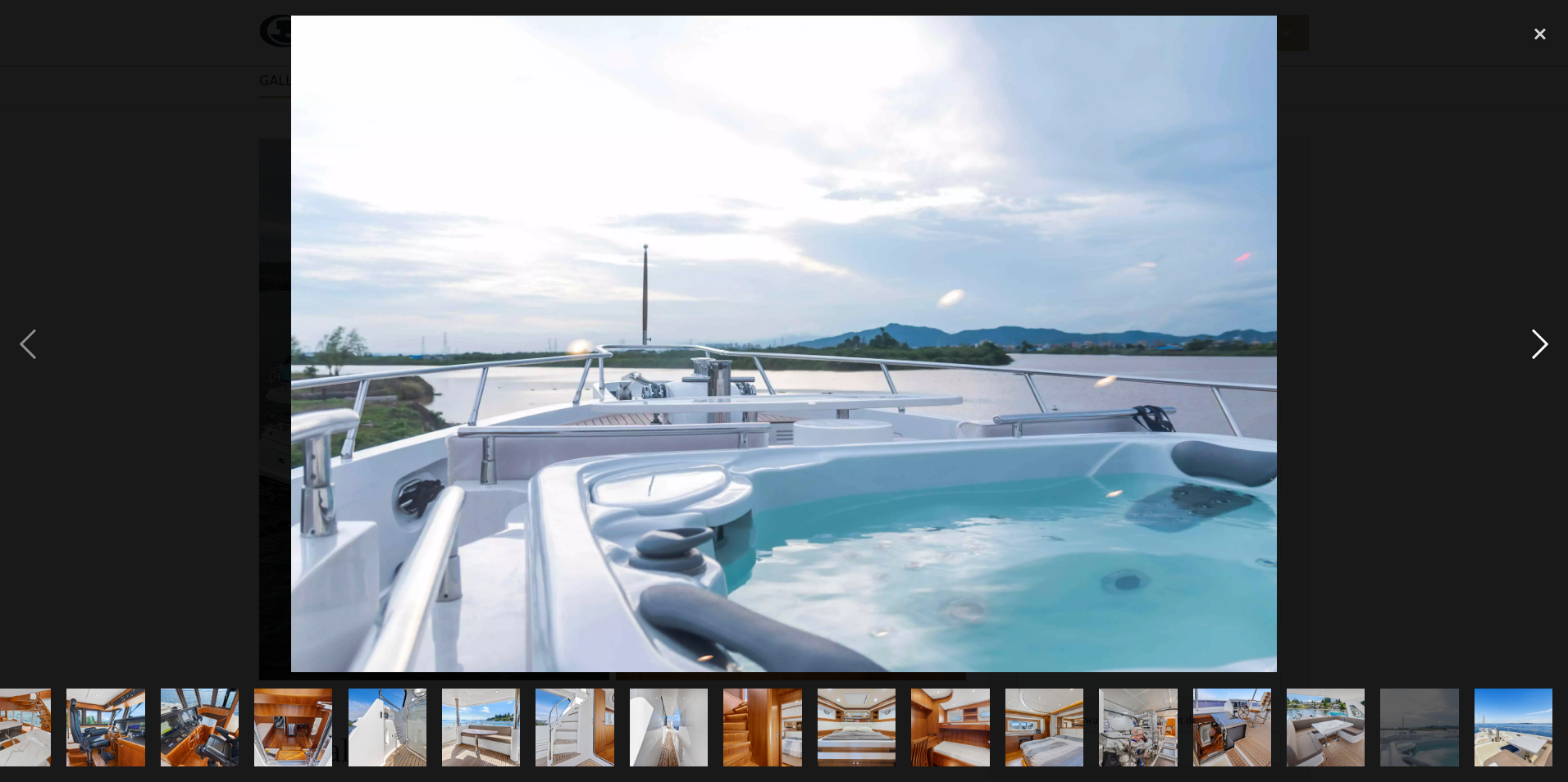
click at [1535, 340] on div "next image" at bounding box center [1540, 344] width 56 height 657
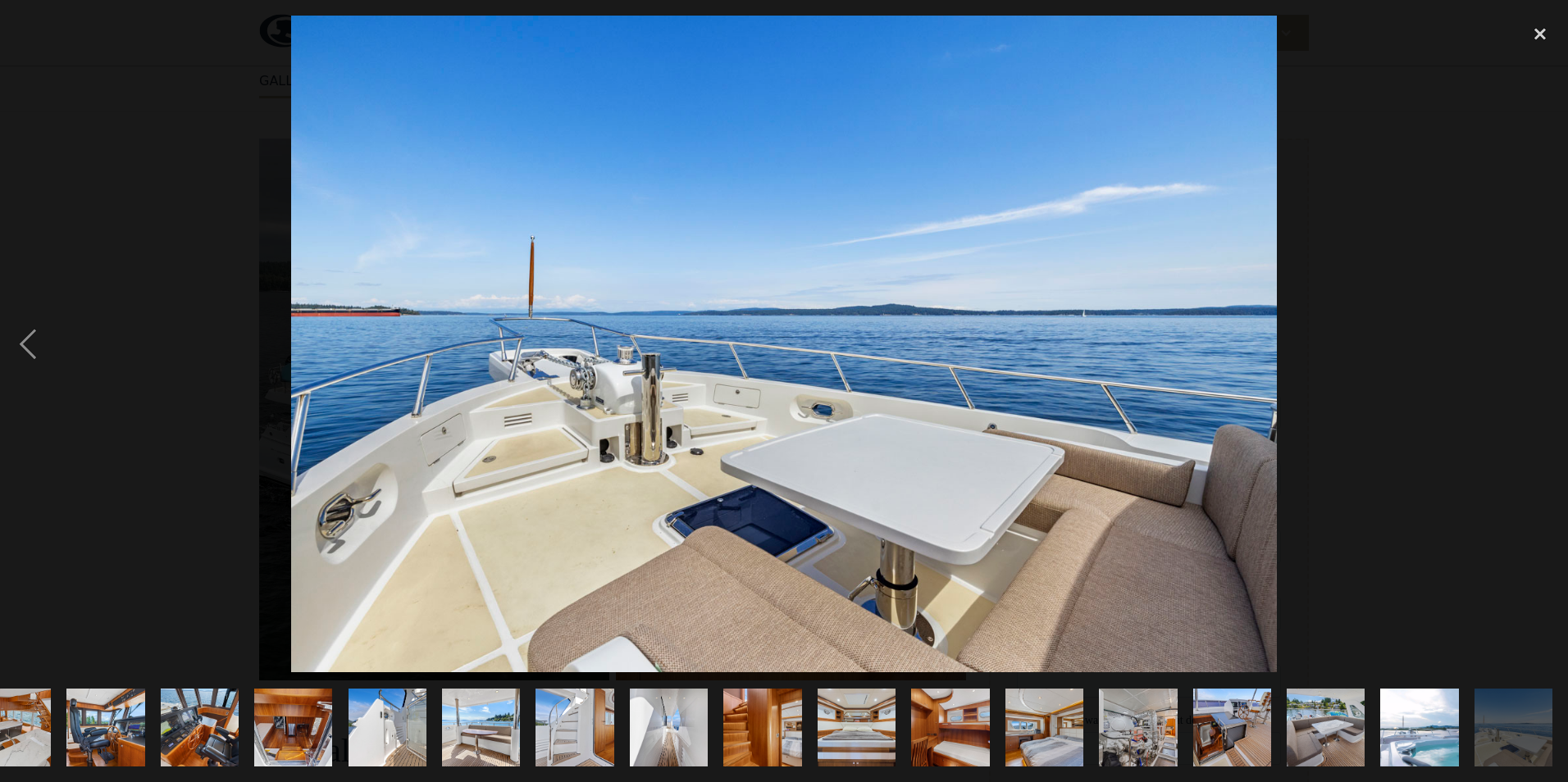
click at [1535, 340] on div "next image" at bounding box center [1540, 344] width 56 height 657
click at [1533, 33] on div "close lightbox" at bounding box center [1540, 34] width 56 height 36
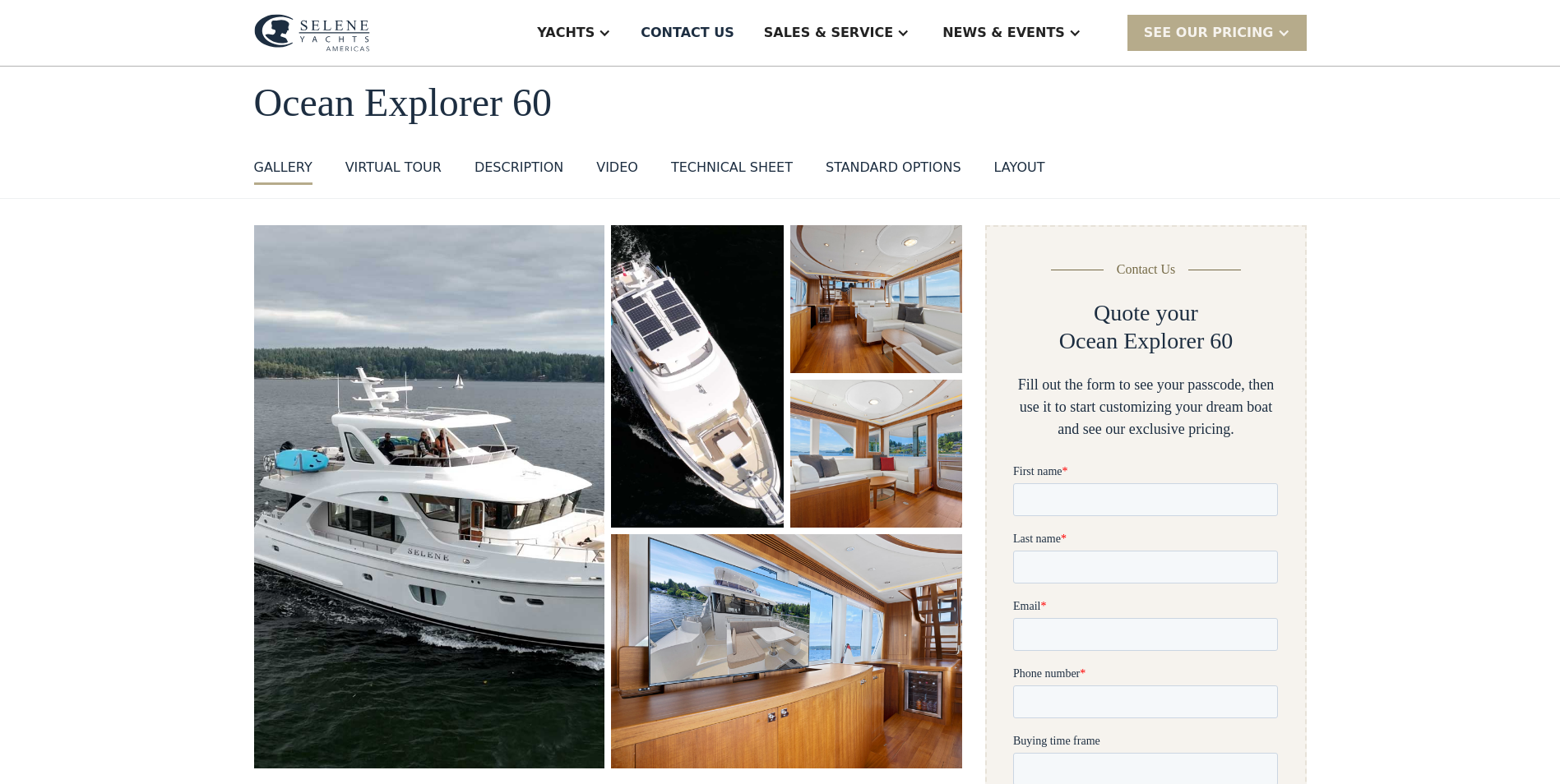
scroll to position [0, 0]
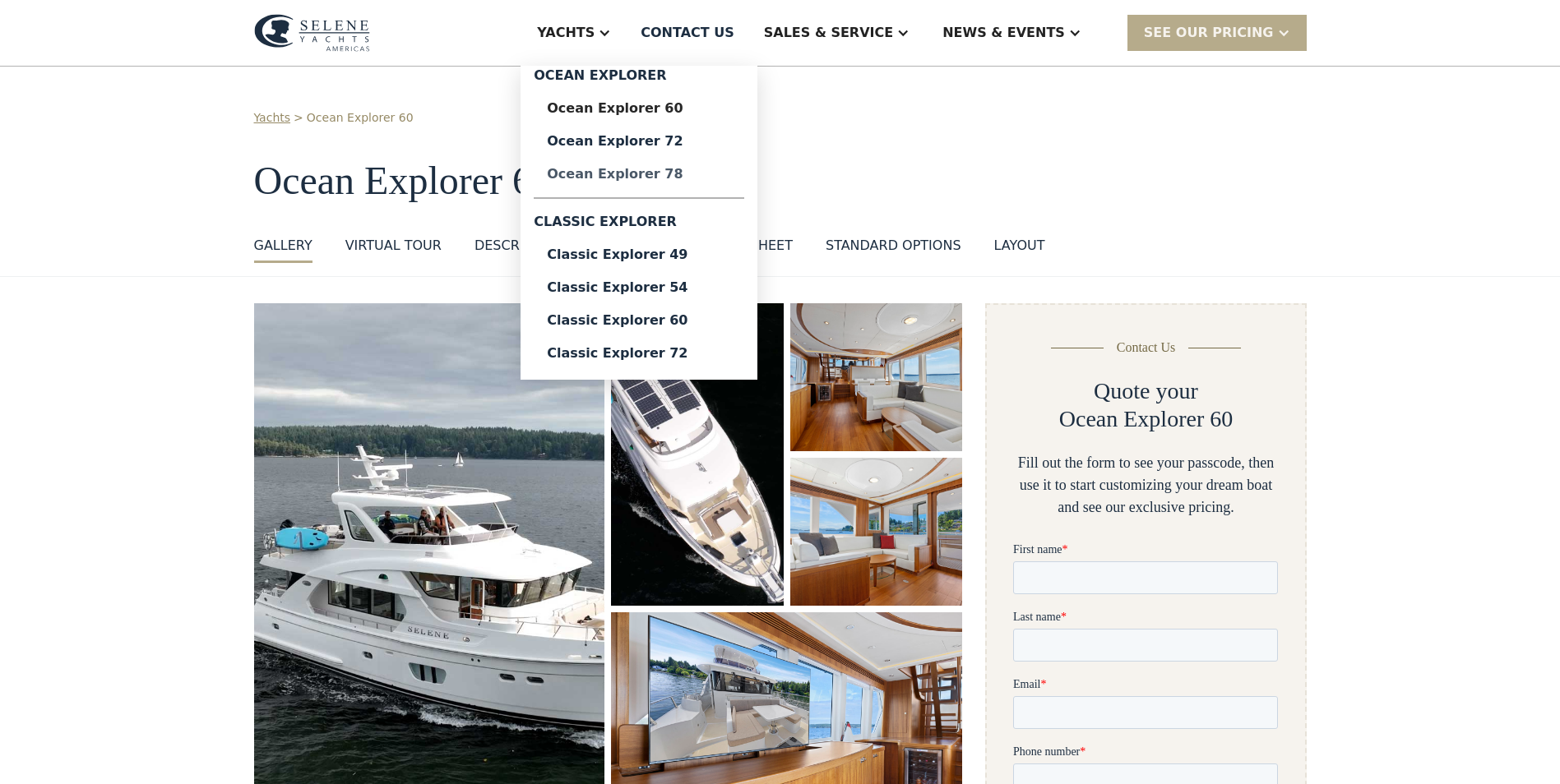
click at [715, 167] on div "Ocean Explorer 78" at bounding box center [639, 174] width 184 height 13
